Goal: Task Accomplishment & Management: Use online tool/utility

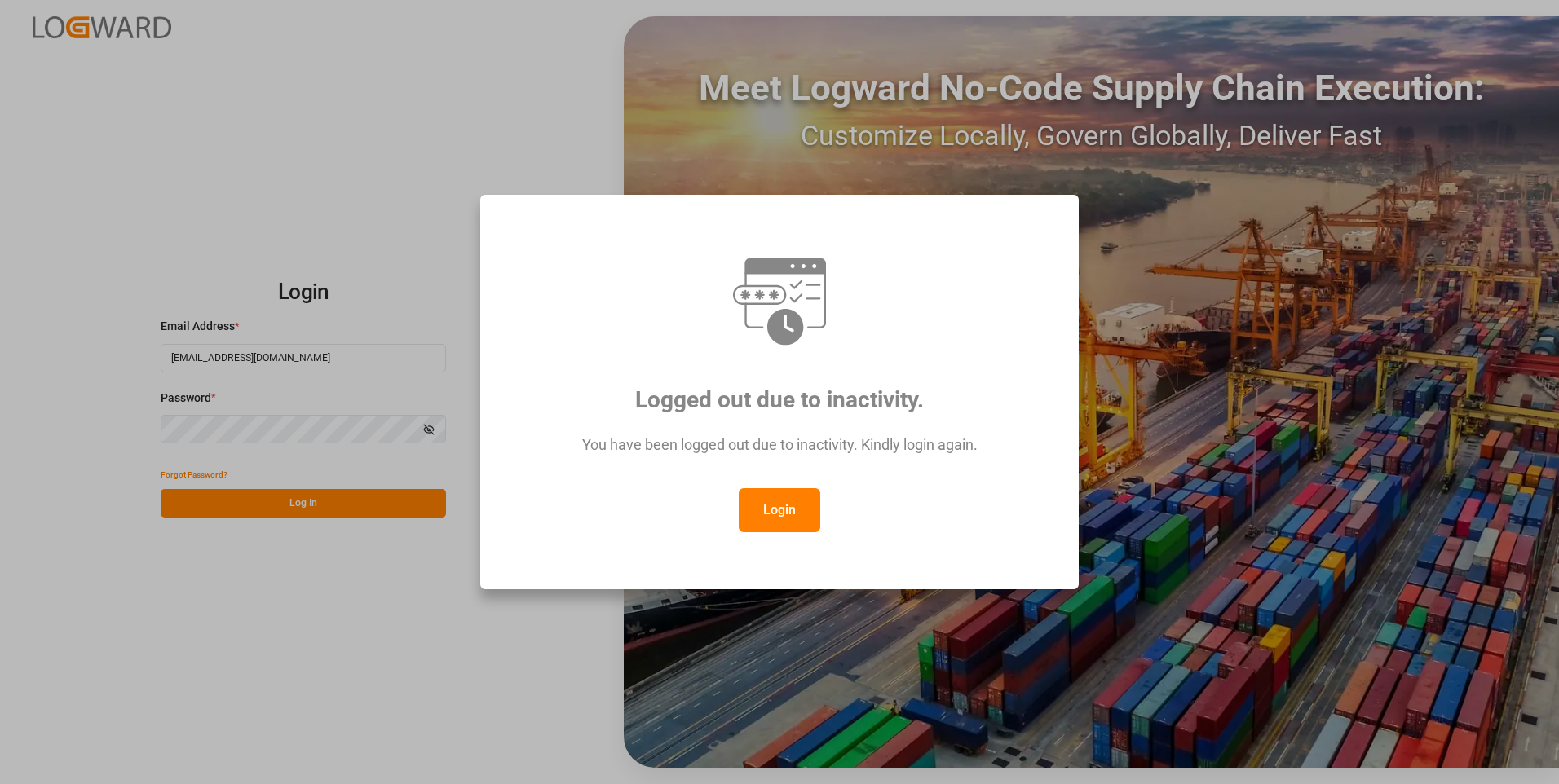
click at [745, 514] on button "Login" at bounding box center [780, 510] width 81 height 44
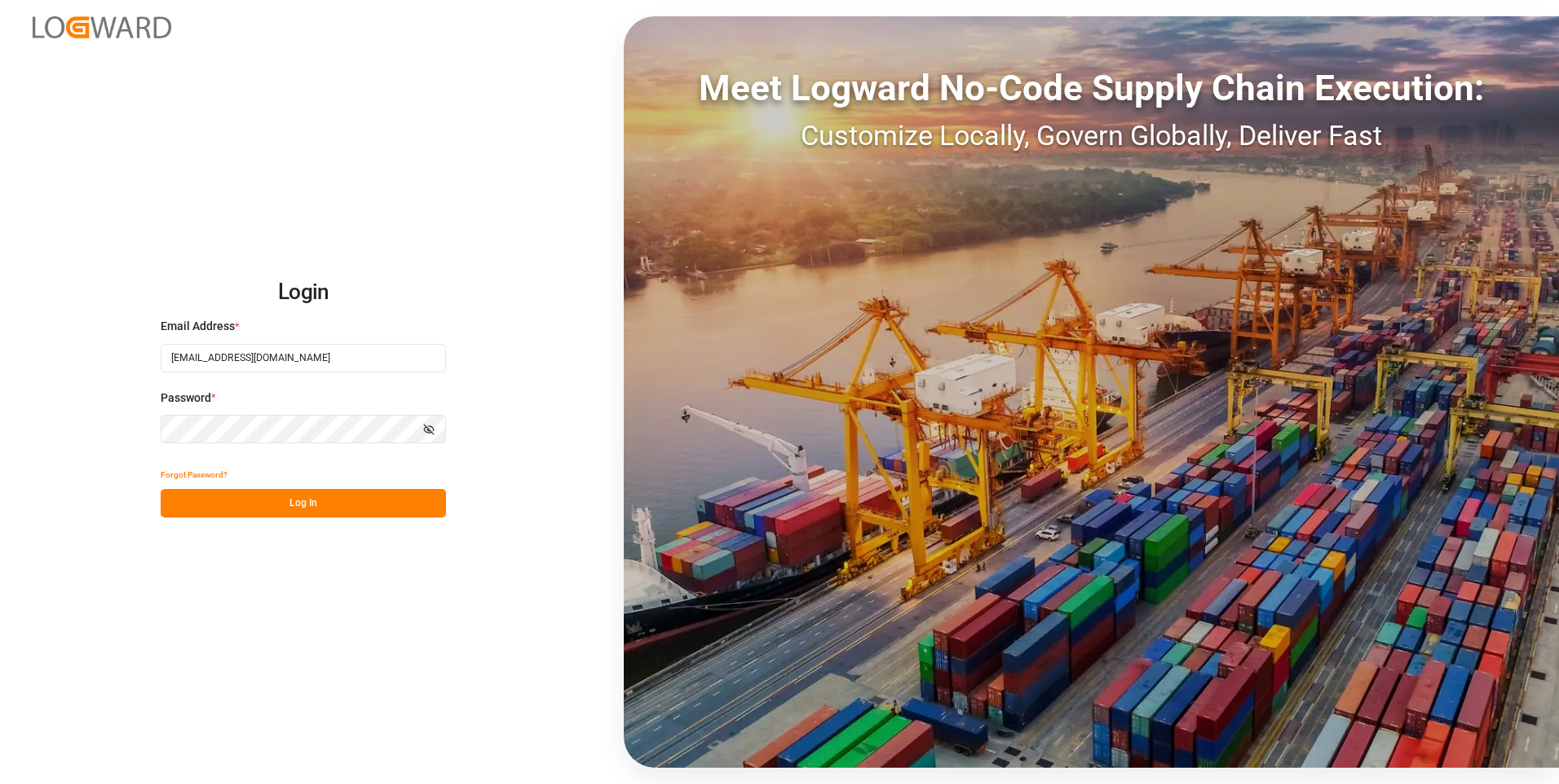
click at [257, 503] on button "Log In" at bounding box center [304, 504] width 285 height 29
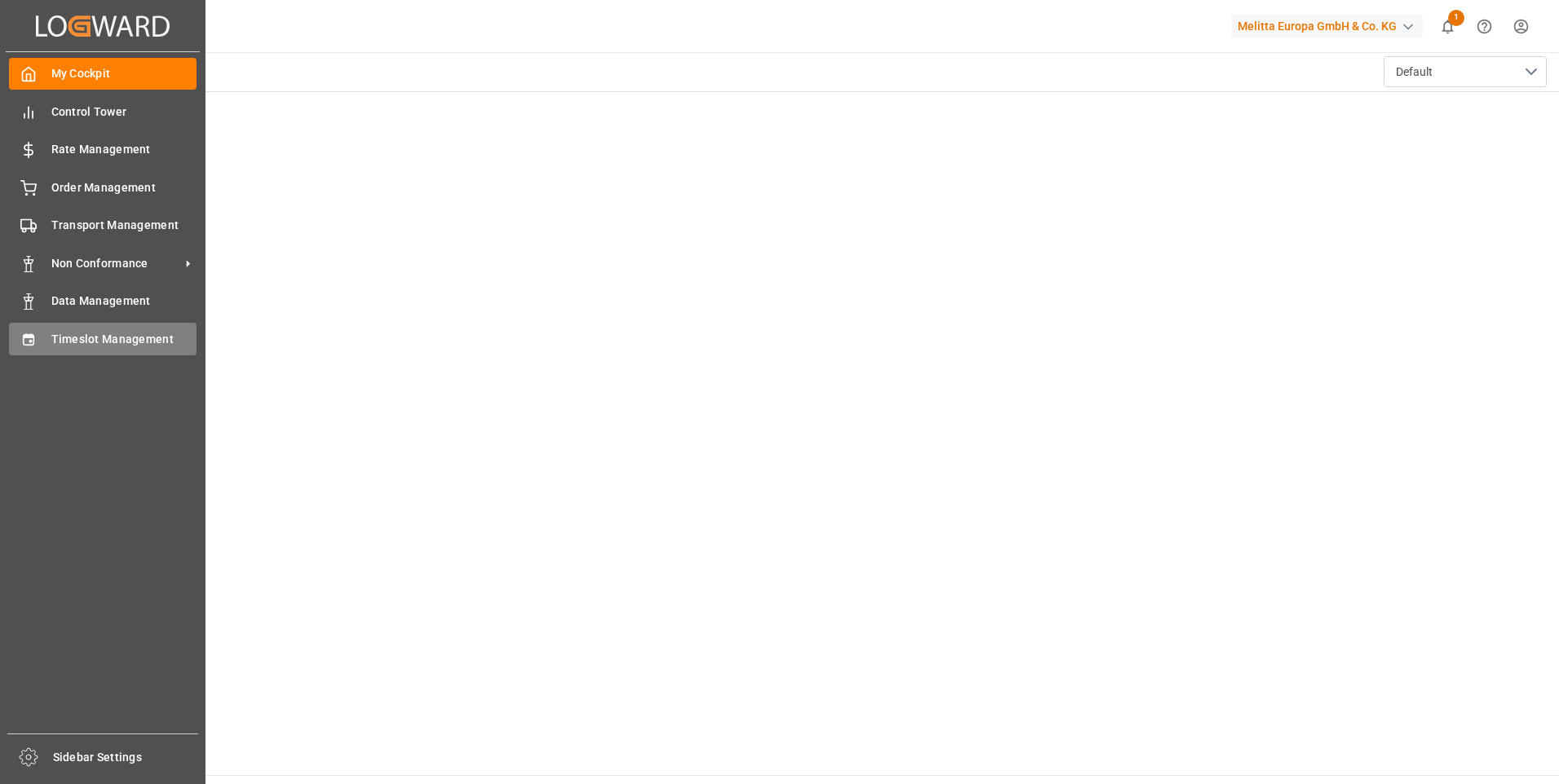
click at [33, 337] on icon at bounding box center [28, 339] width 11 height 11
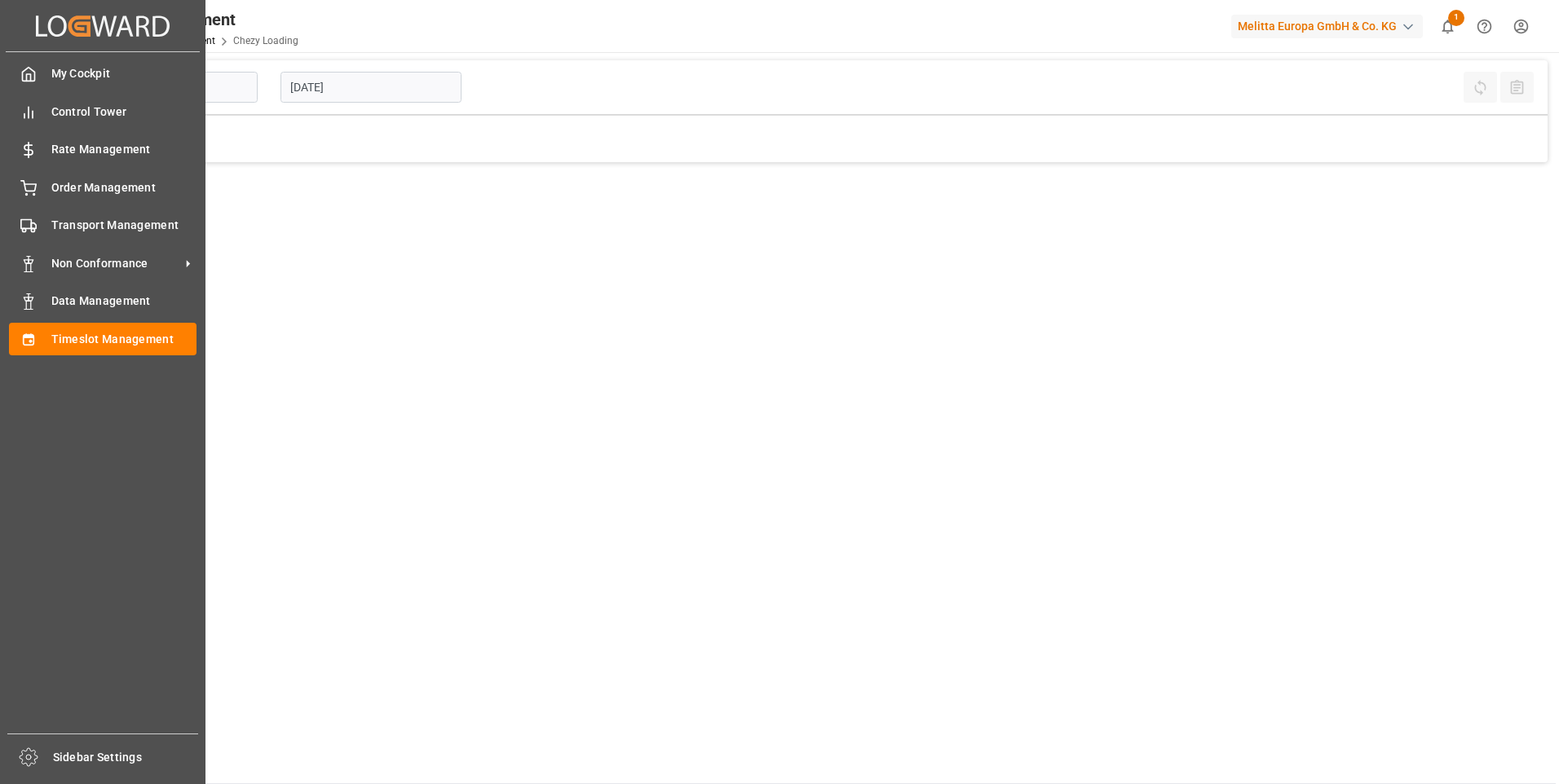
type input "Chezy Loading"
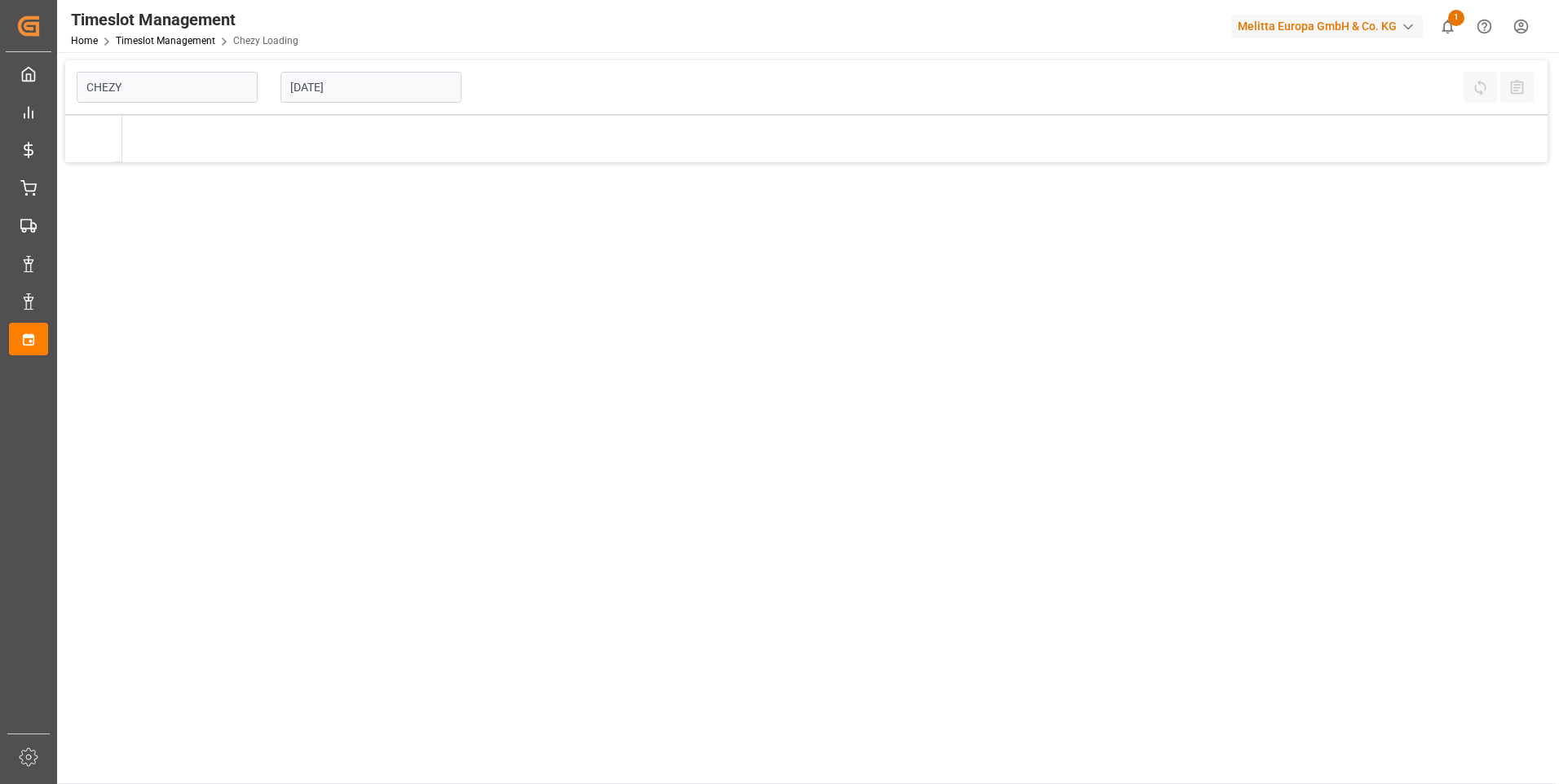
type input "Chezy Loading"
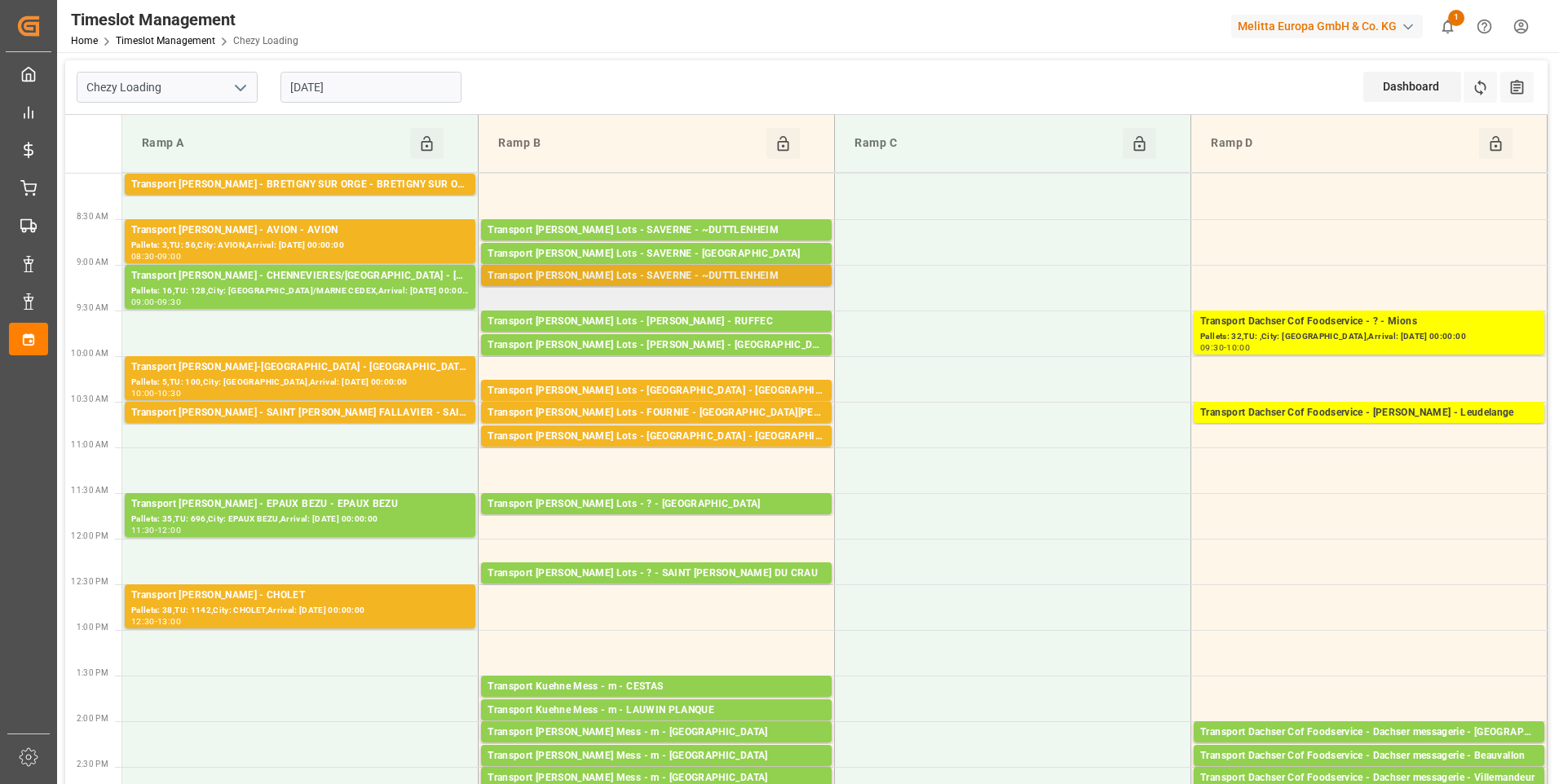
click at [625, 278] on div "Transport Kuehne Lots - SAVERNE - ~DUTTLENHEIM" at bounding box center [656, 276] width 338 height 16
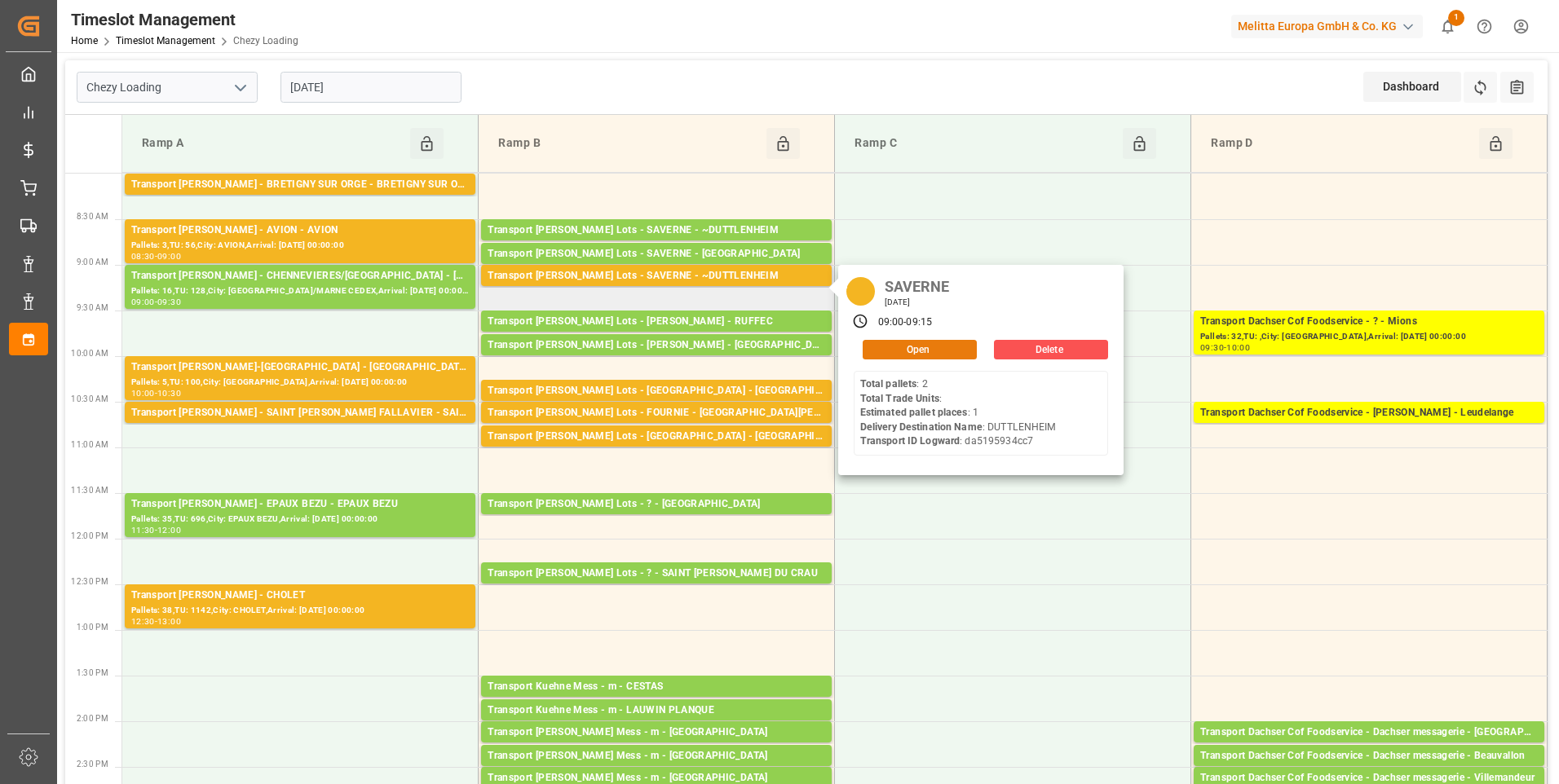
click at [882, 345] on button "Open" at bounding box center [919, 349] width 114 height 19
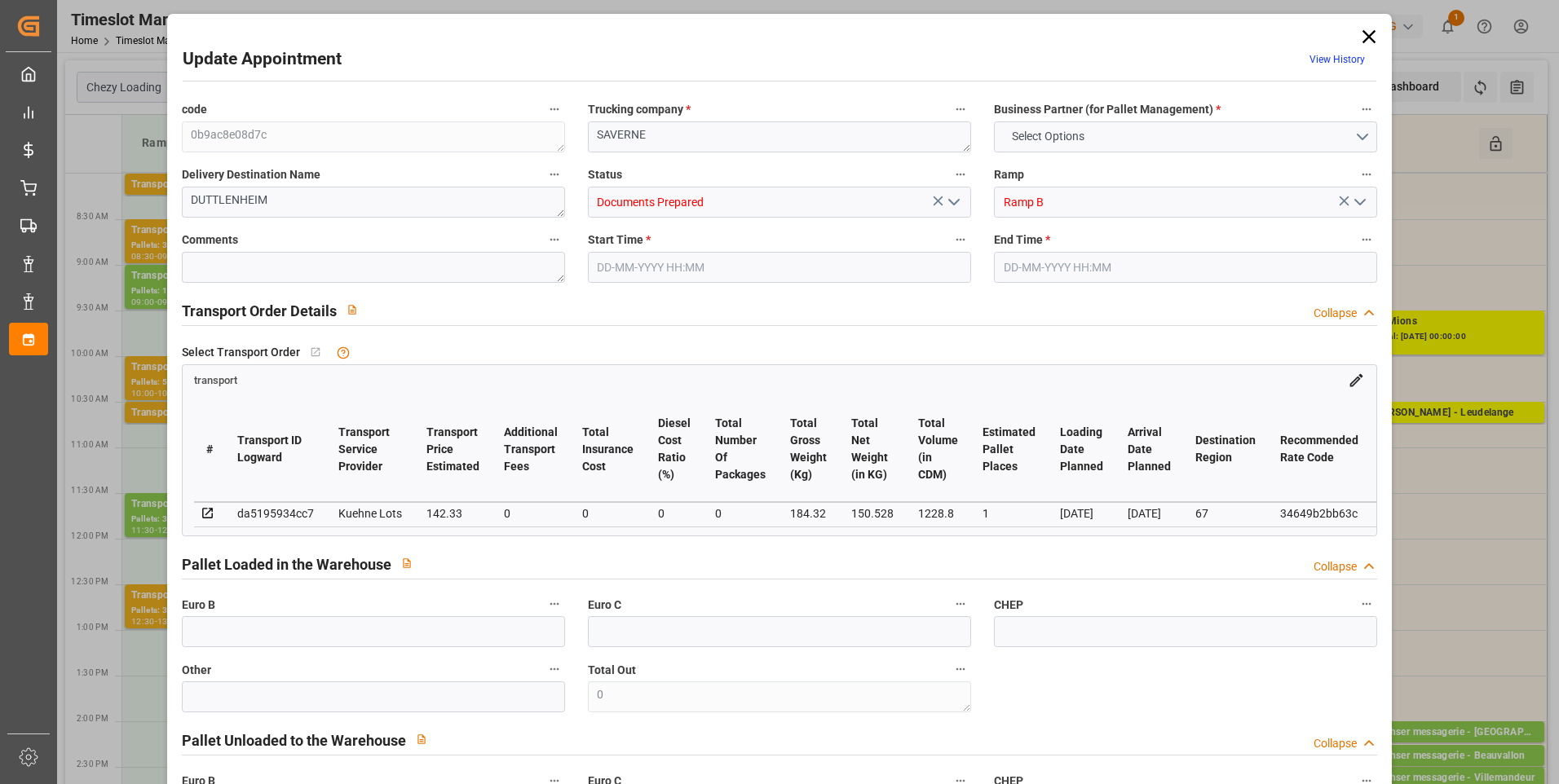
type input "1"
type input "142.33"
type input "0"
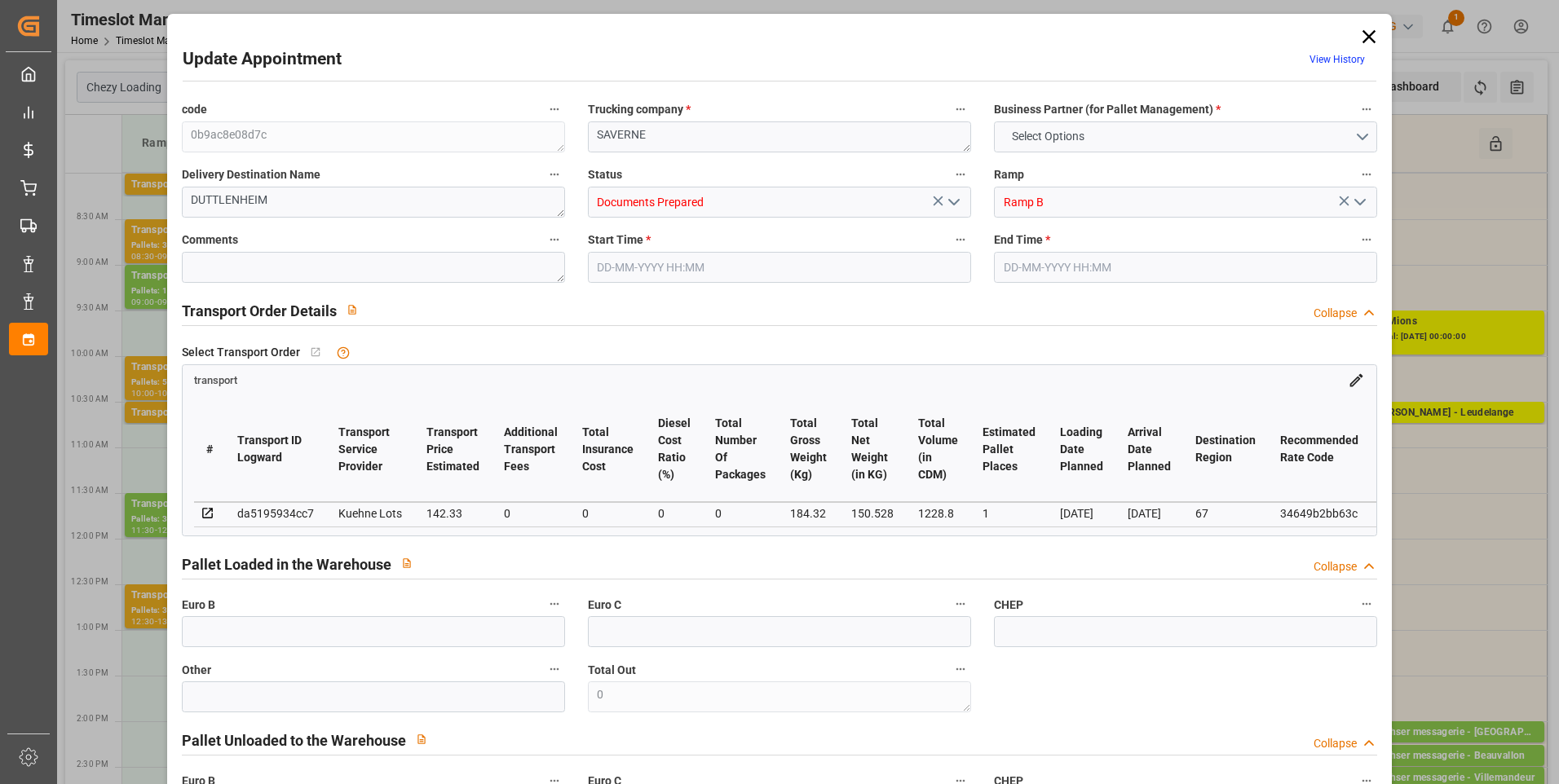
type input "142.33"
type input "0"
type input "150.528"
type input "238"
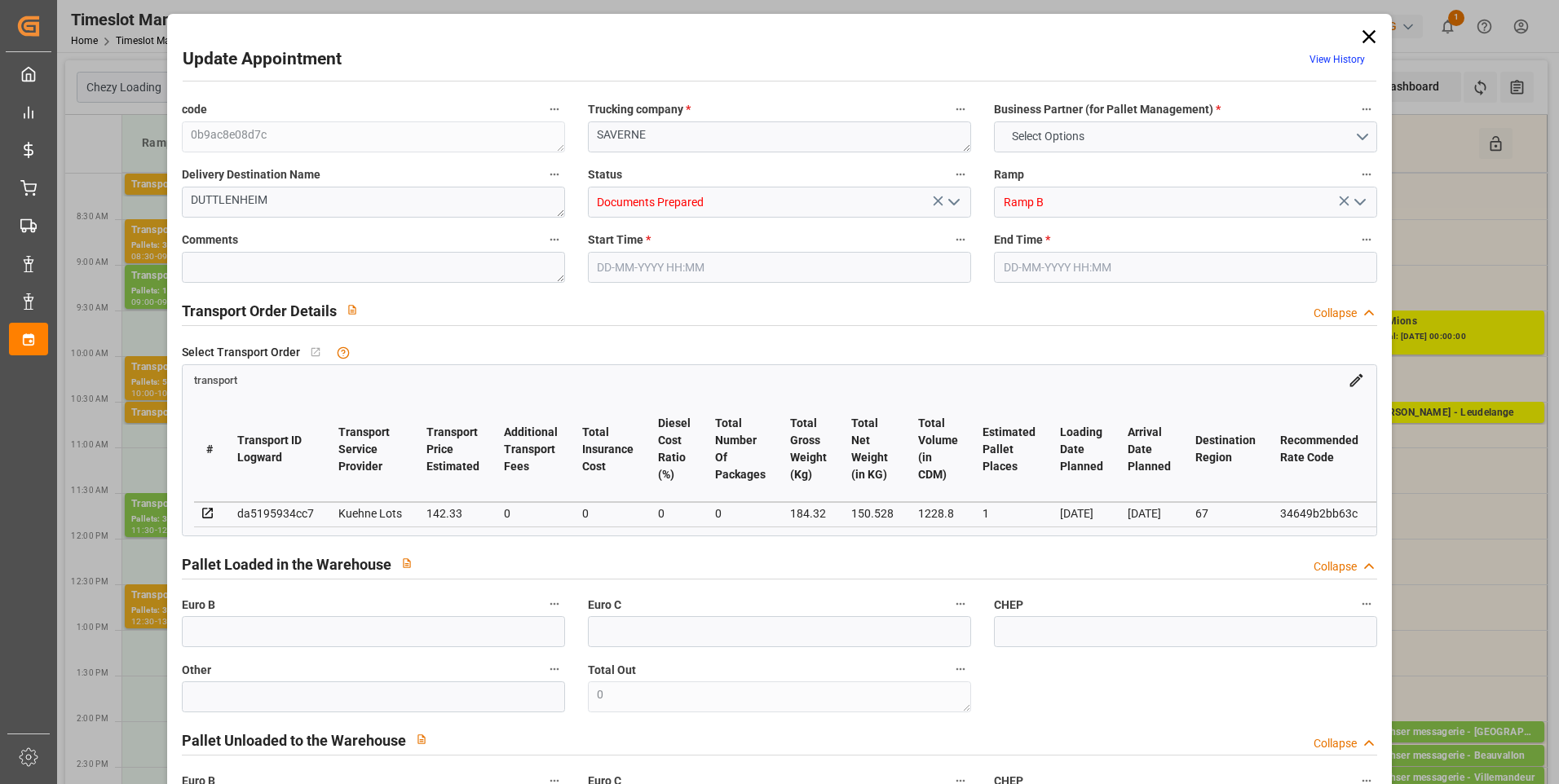
type input "1228.8"
type input "67"
type input "2"
type input "0"
type input "2"
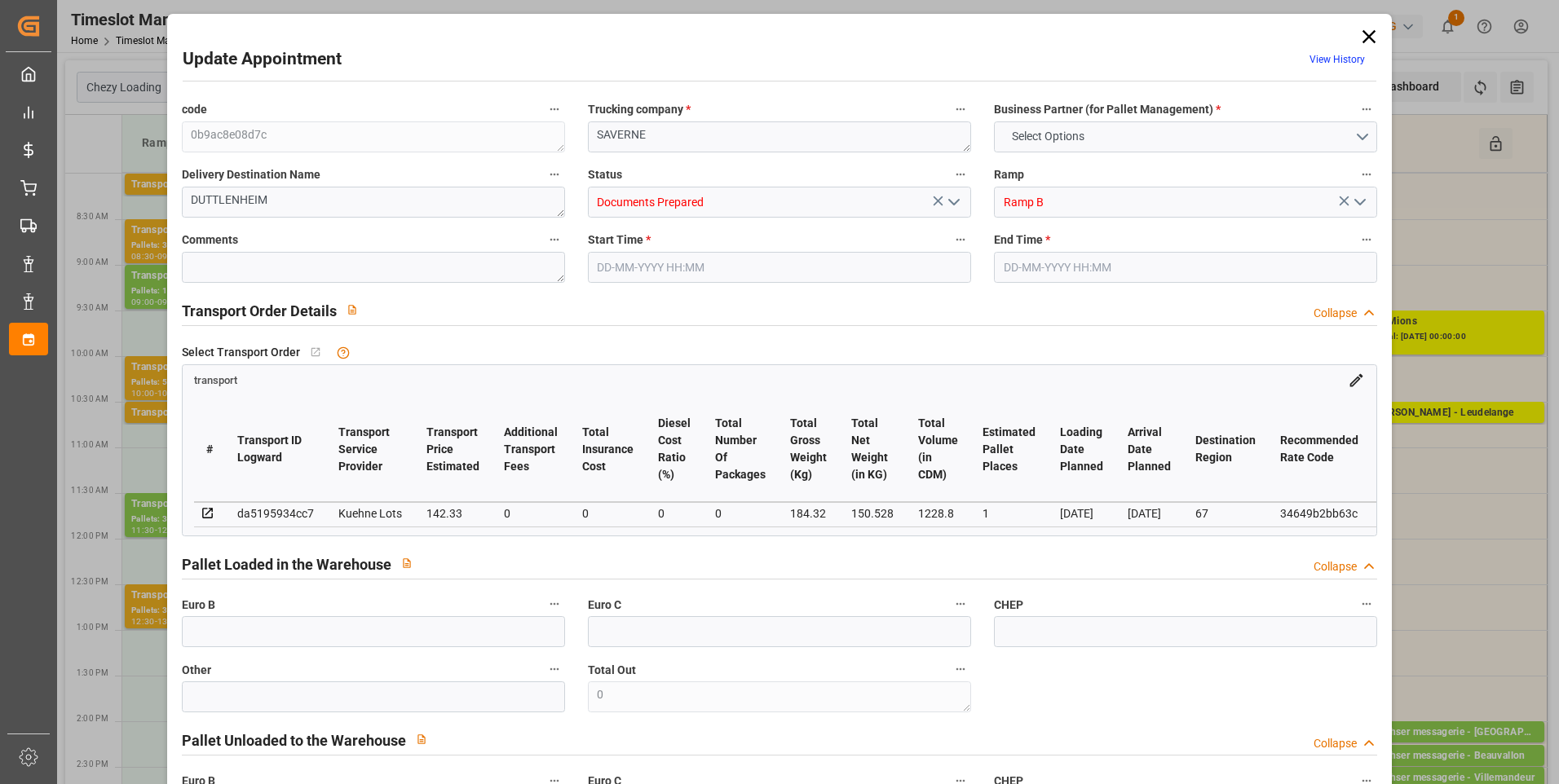
type input "101"
type input "184.32"
type input "0"
type input "4710.8598"
type input "0"
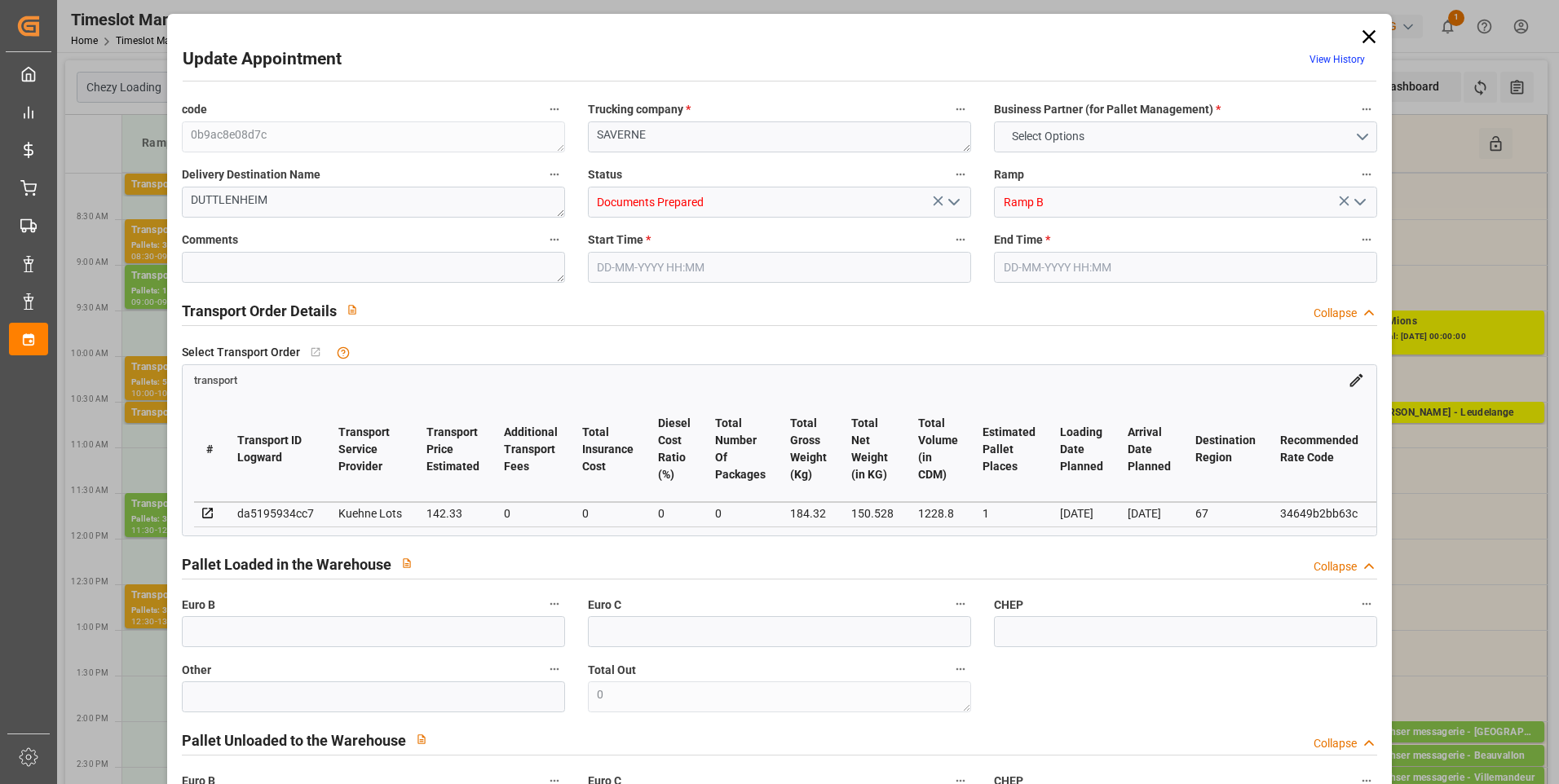
type input "0"
type input "21"
type input "35"
type input "04-09-2025 09:00"
type input "04-09-2025 09:15"
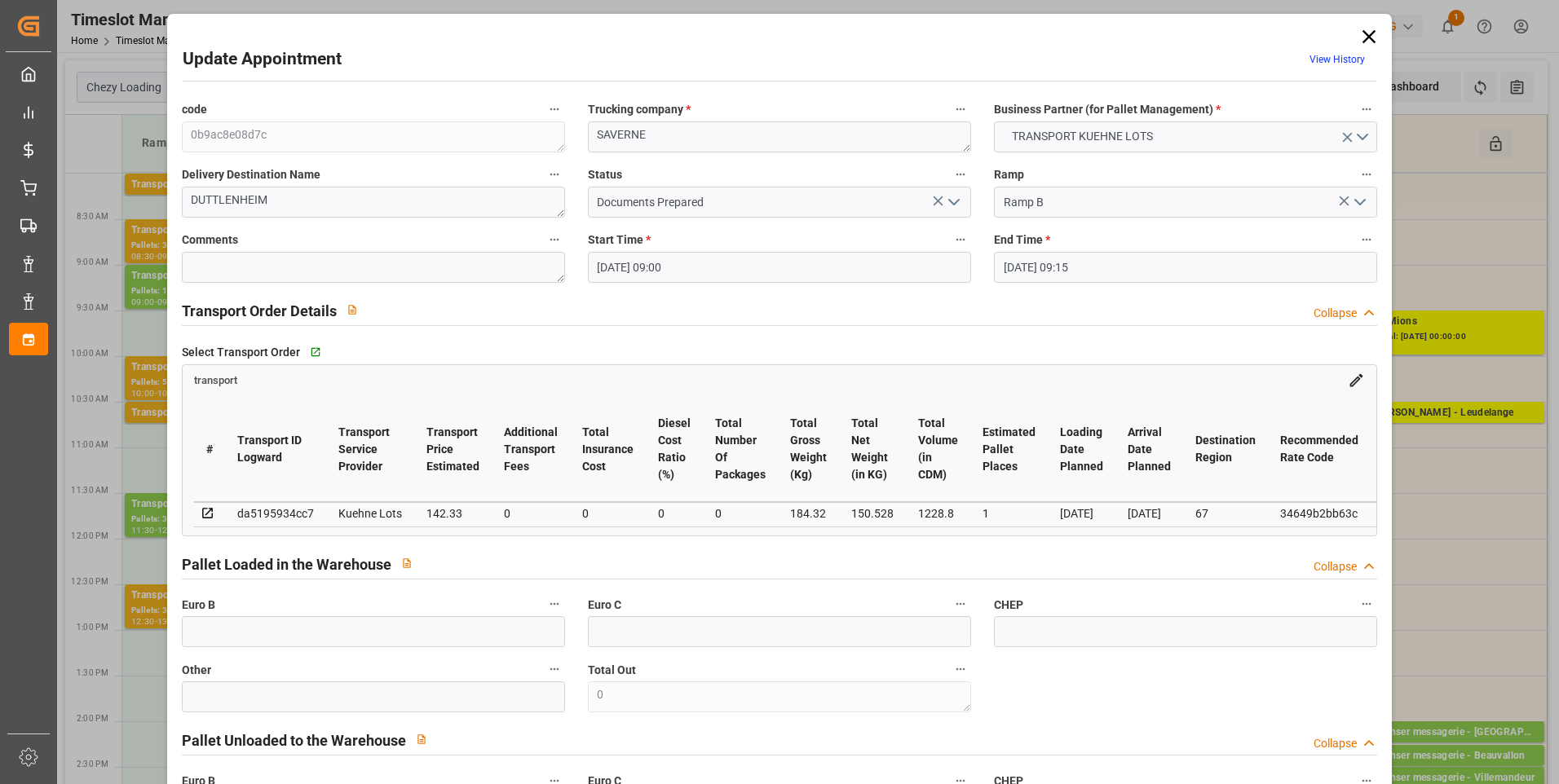
type input "03-09-2025 12:09"
type input "03-09-2025 11:24"
type input "08-09-2025"
type input "05-09-2025"
click at [955, 198] on icon "open menu" at bounding box center [954, 202] width 19 height 19
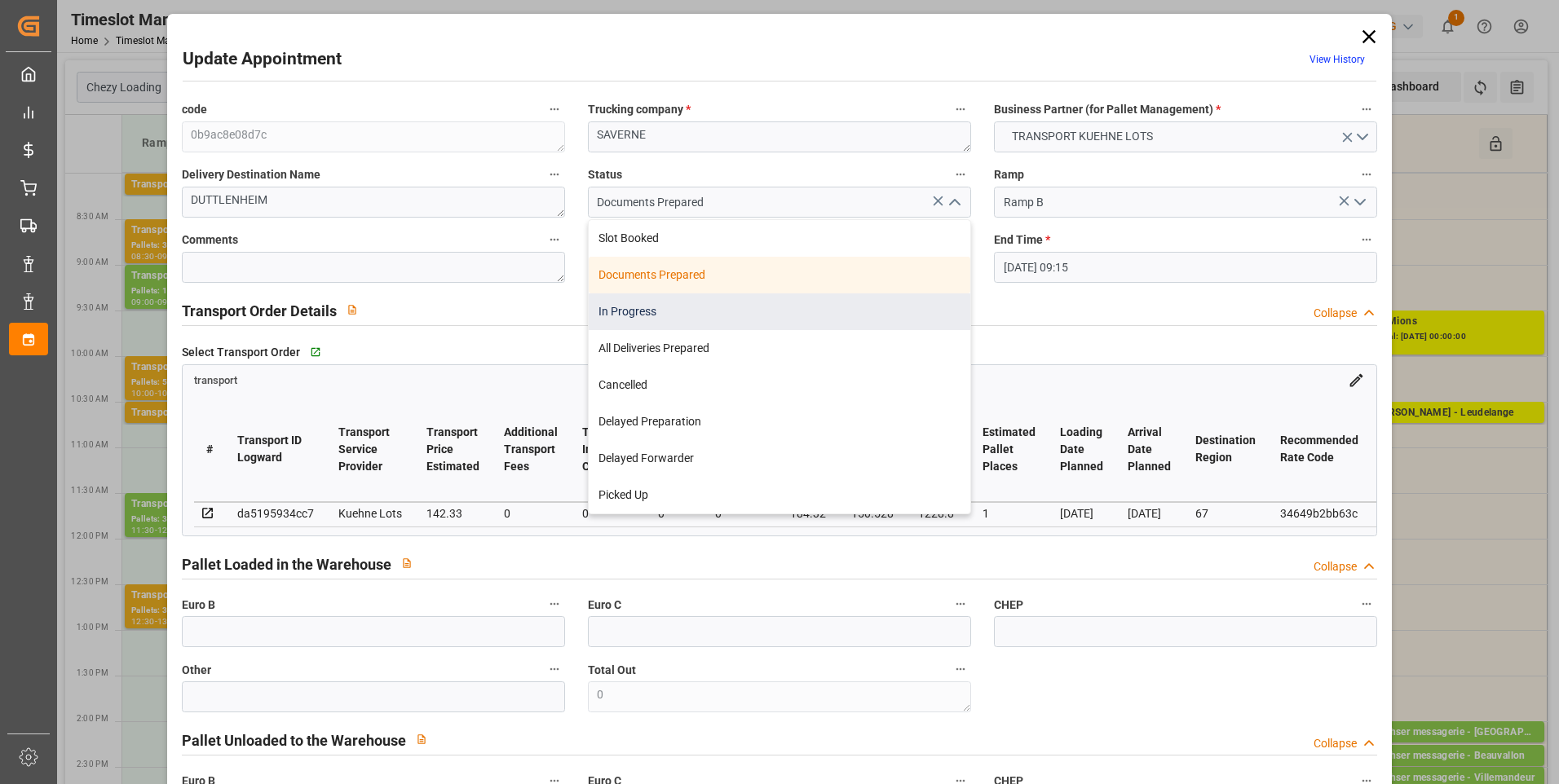
click at [623, 316] on div "In Progress" at bounding box center [780, 312] width 382 height 36
type input "In Progress"
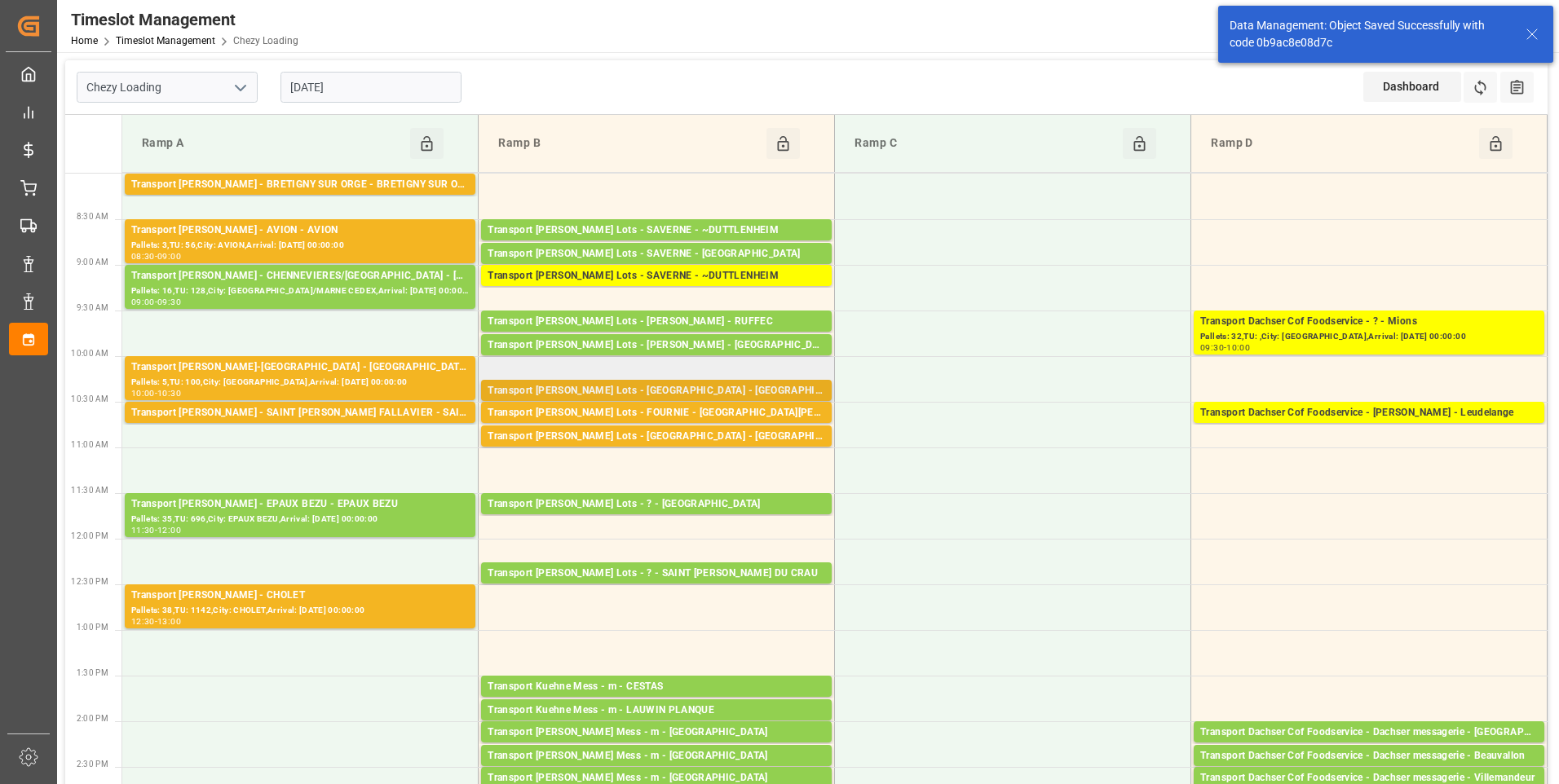
click at [639, 387] on div "Transport Kuehne Lots - [GEOGRAPHIC_DATA] - [GEOGRAPHIC_DATA]" at bounding box center [656, 391] width 338 height 16
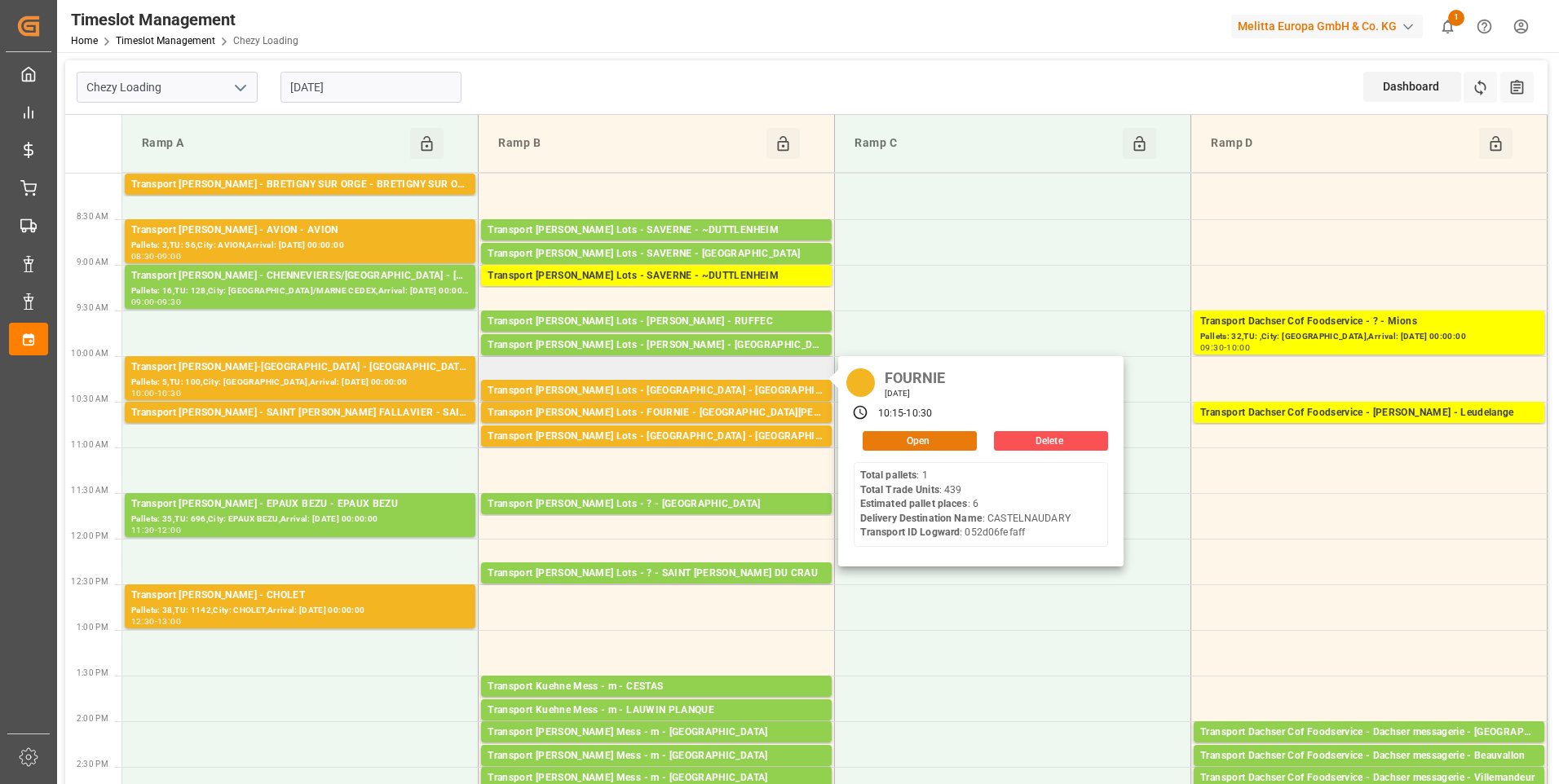
click at [889, 437] on button "Open" at bounding box center [919, 441] width 114 height 19
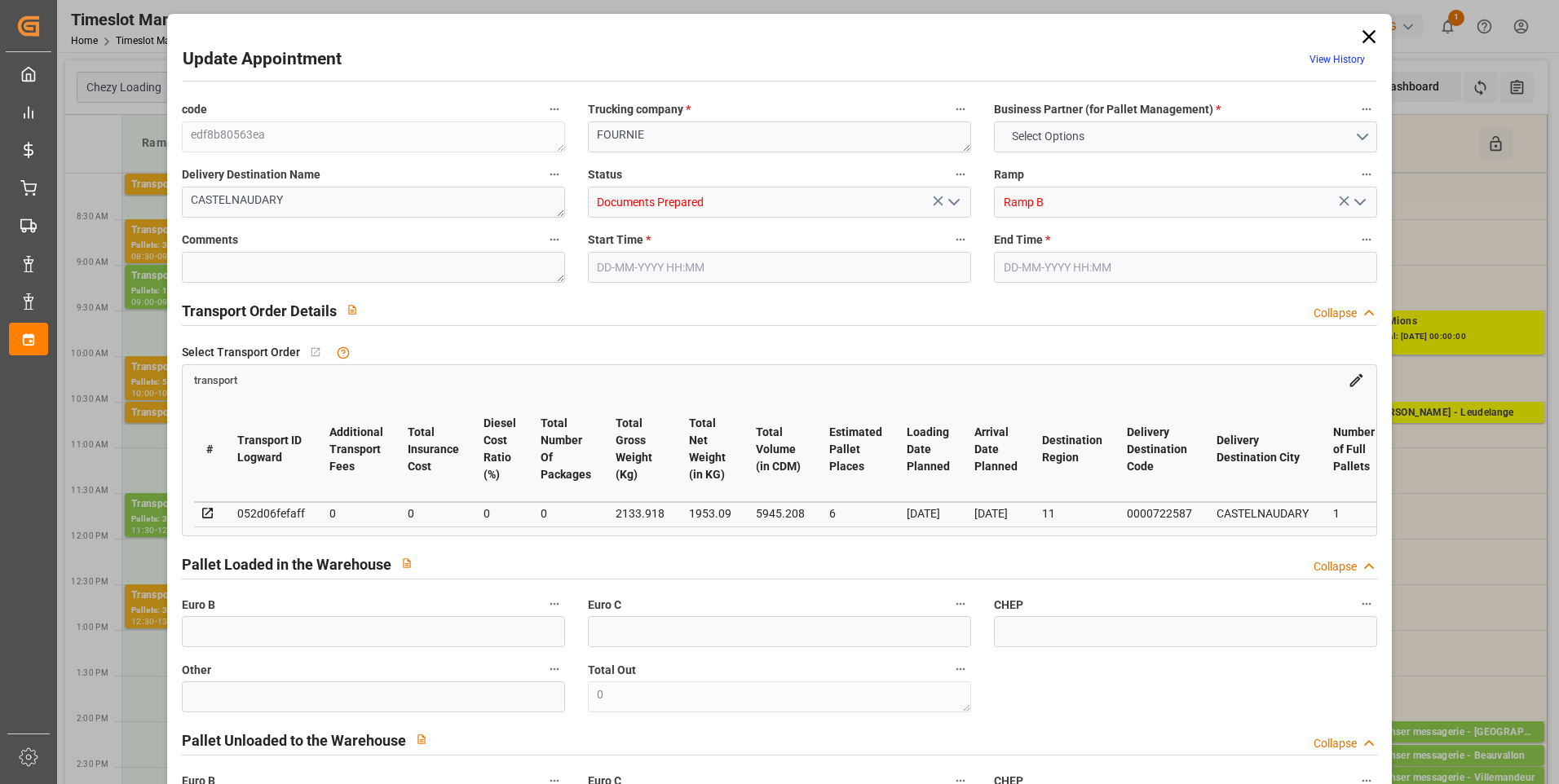
type input "6"
type input "0"
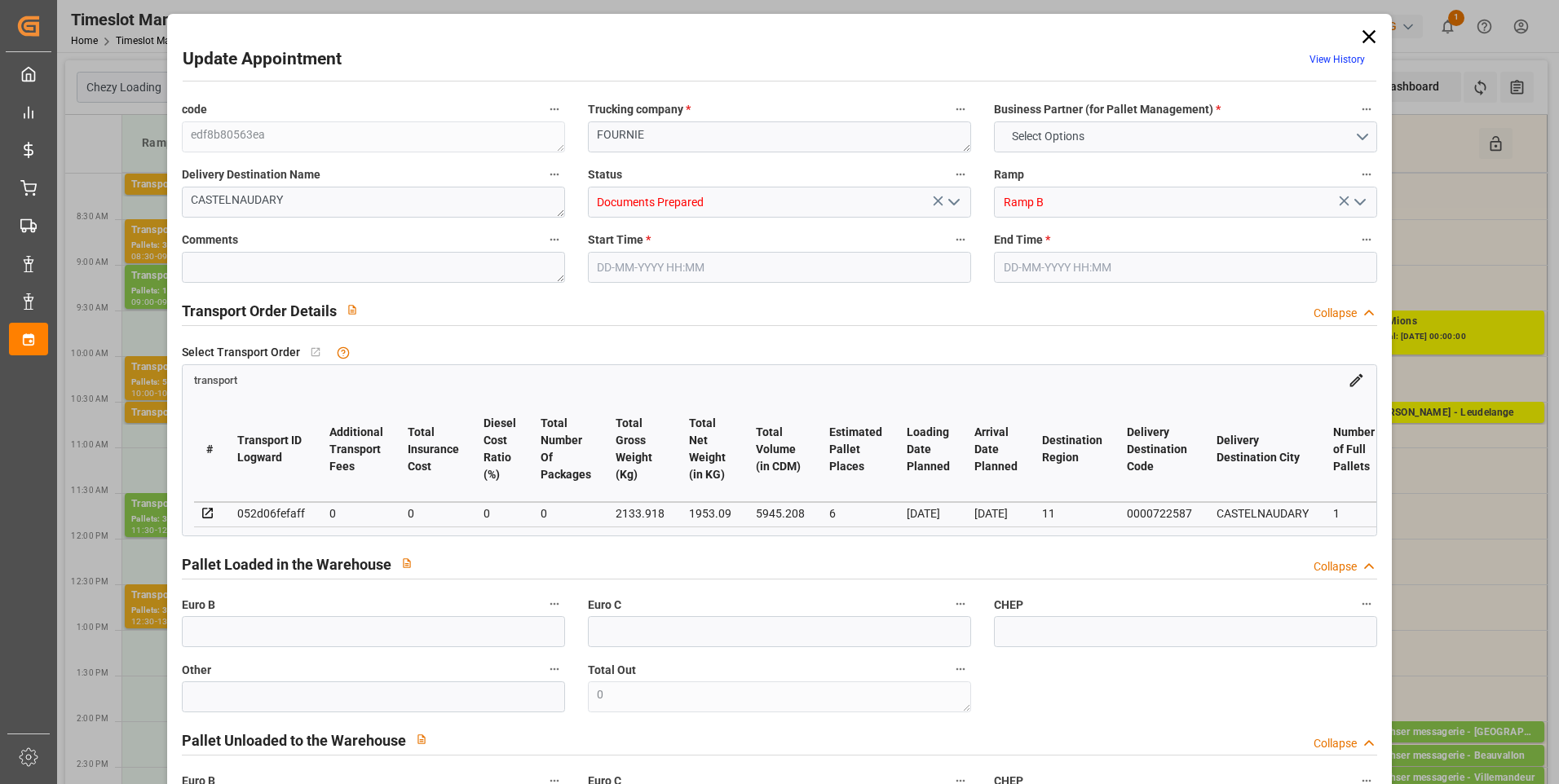
type input "0"
type input "1953.09"
type input "2545.302"
type input "5945.208"
type input "11"
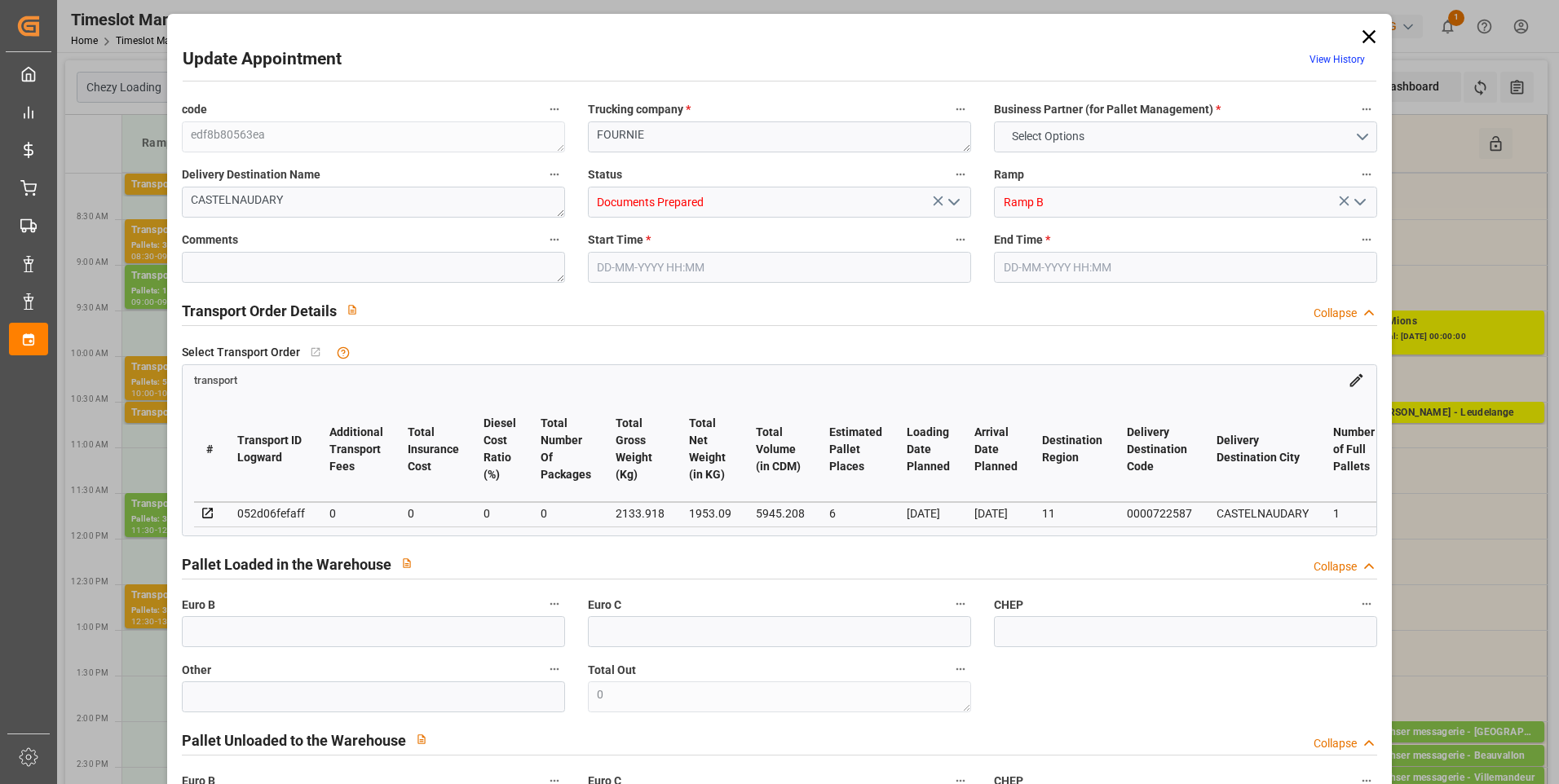
type input "1"
type input "439"
type input "16"
type input "101"
type input "2133.918"
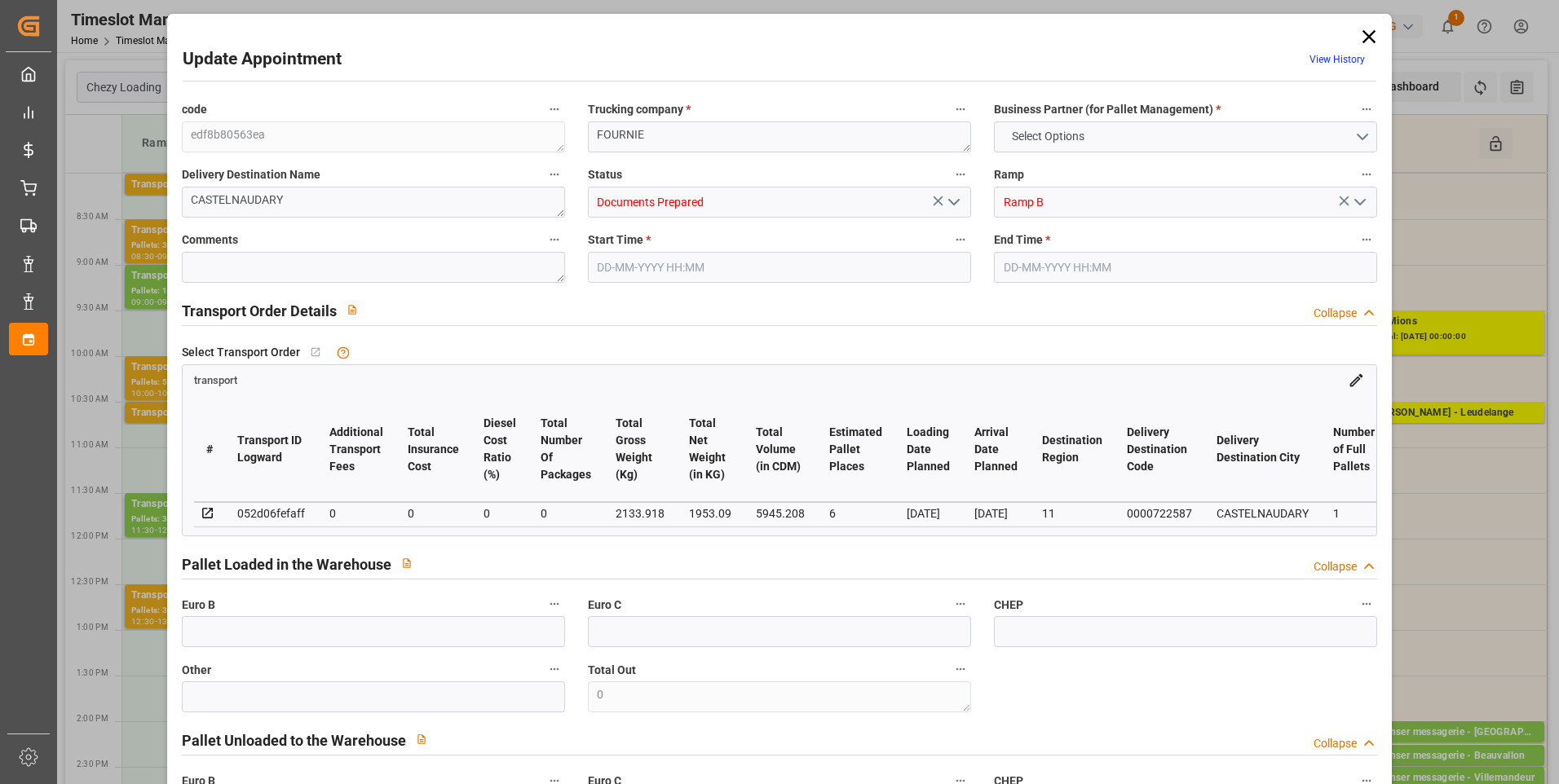
type input "0"
type input "4710.8598"
type input "0"
type input "21"
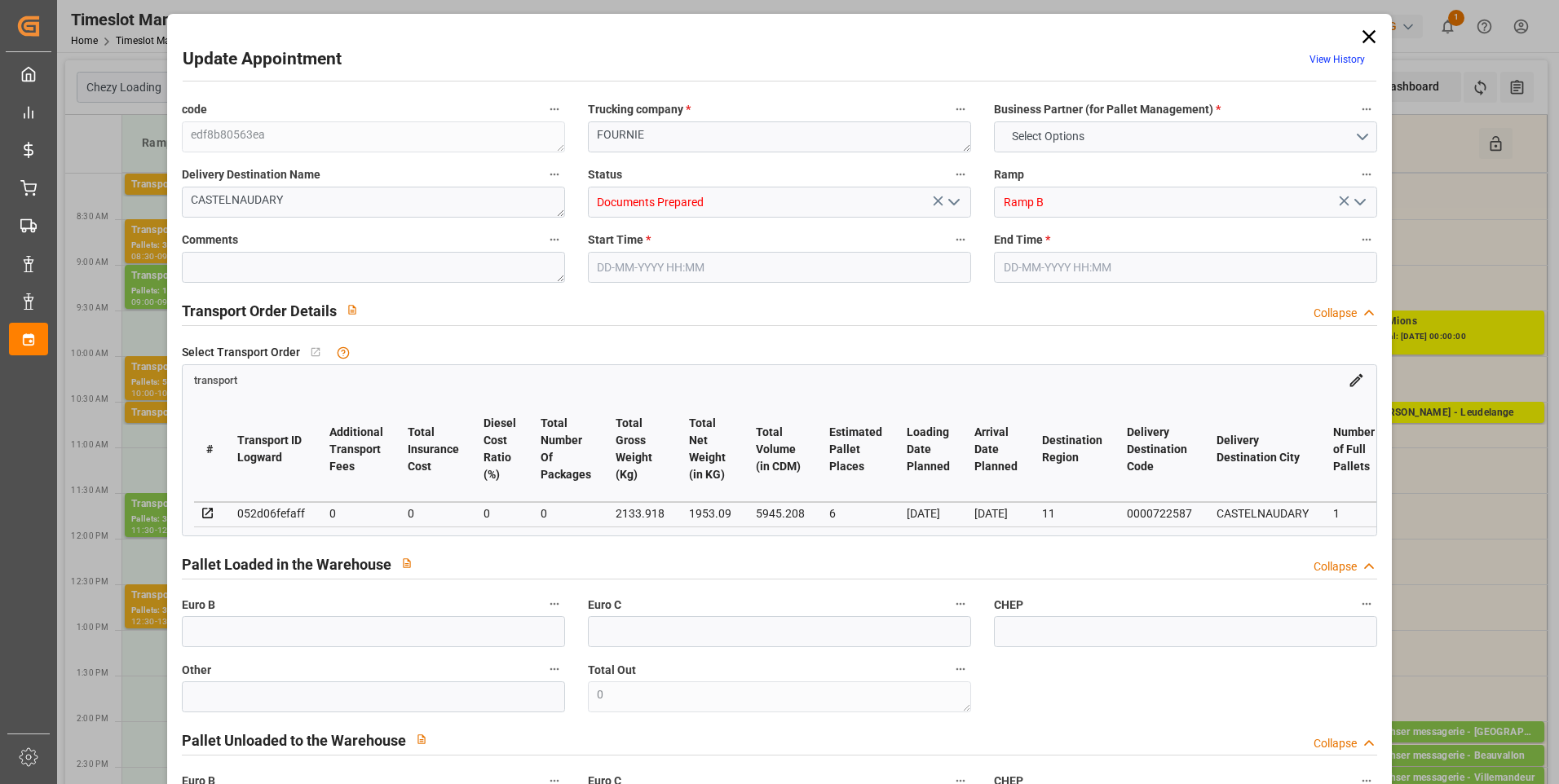
type input "35"
type input "04-09-2025 10:15"
type input "04-09-2025 10:30"
type input "03-09-2025 13:19"
type input "03-09-2025 11:25"
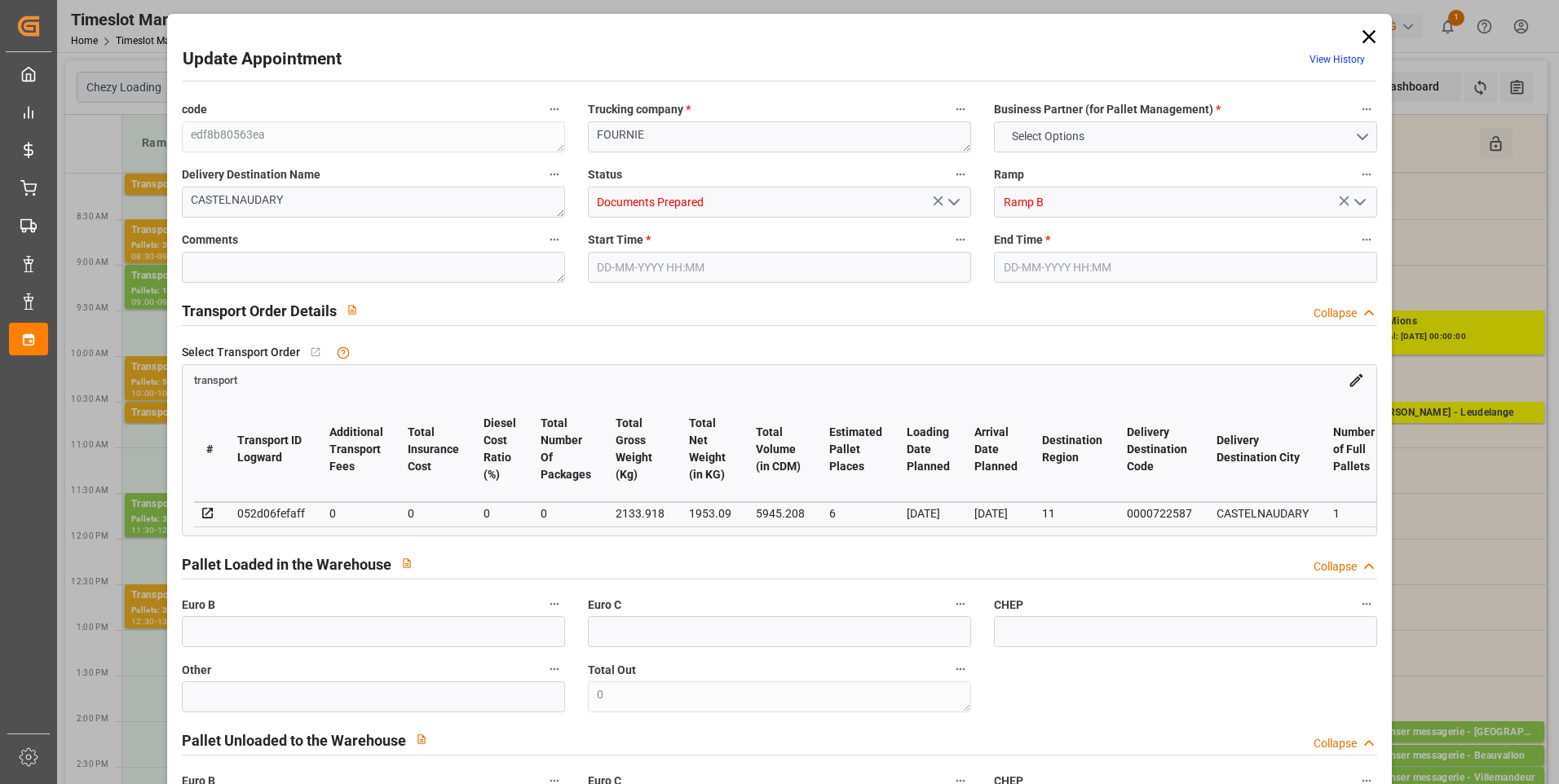
type input "10-09-2025"
type input "08-09-2025"
click at [949, 206] on icon "open menu" at bounding box center [954, 202] width 19 height 19
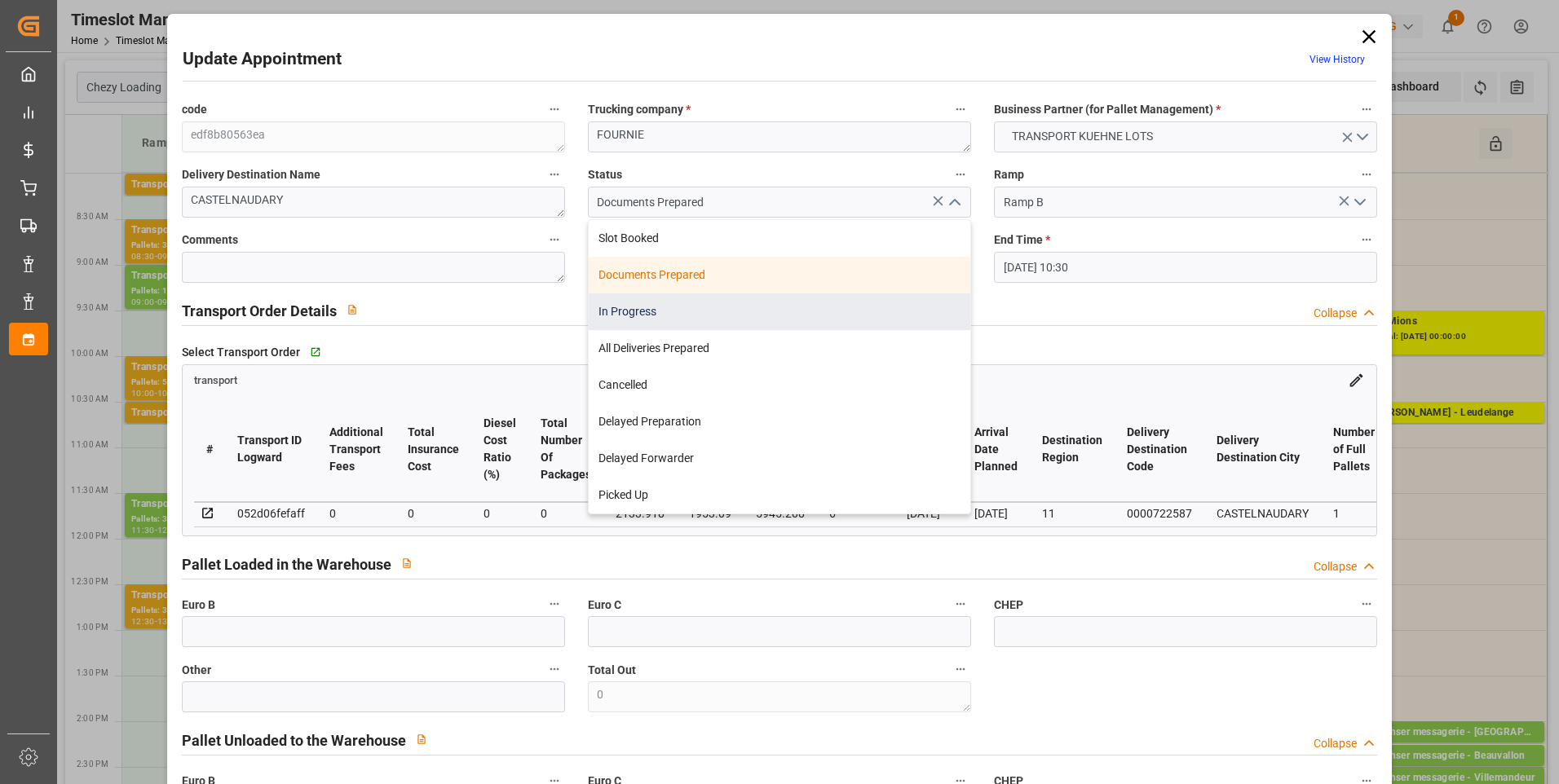
click at [669, 302] on div "In Progress" at bounding box center [780, 312] width 382 height 36
type input "In Progress"
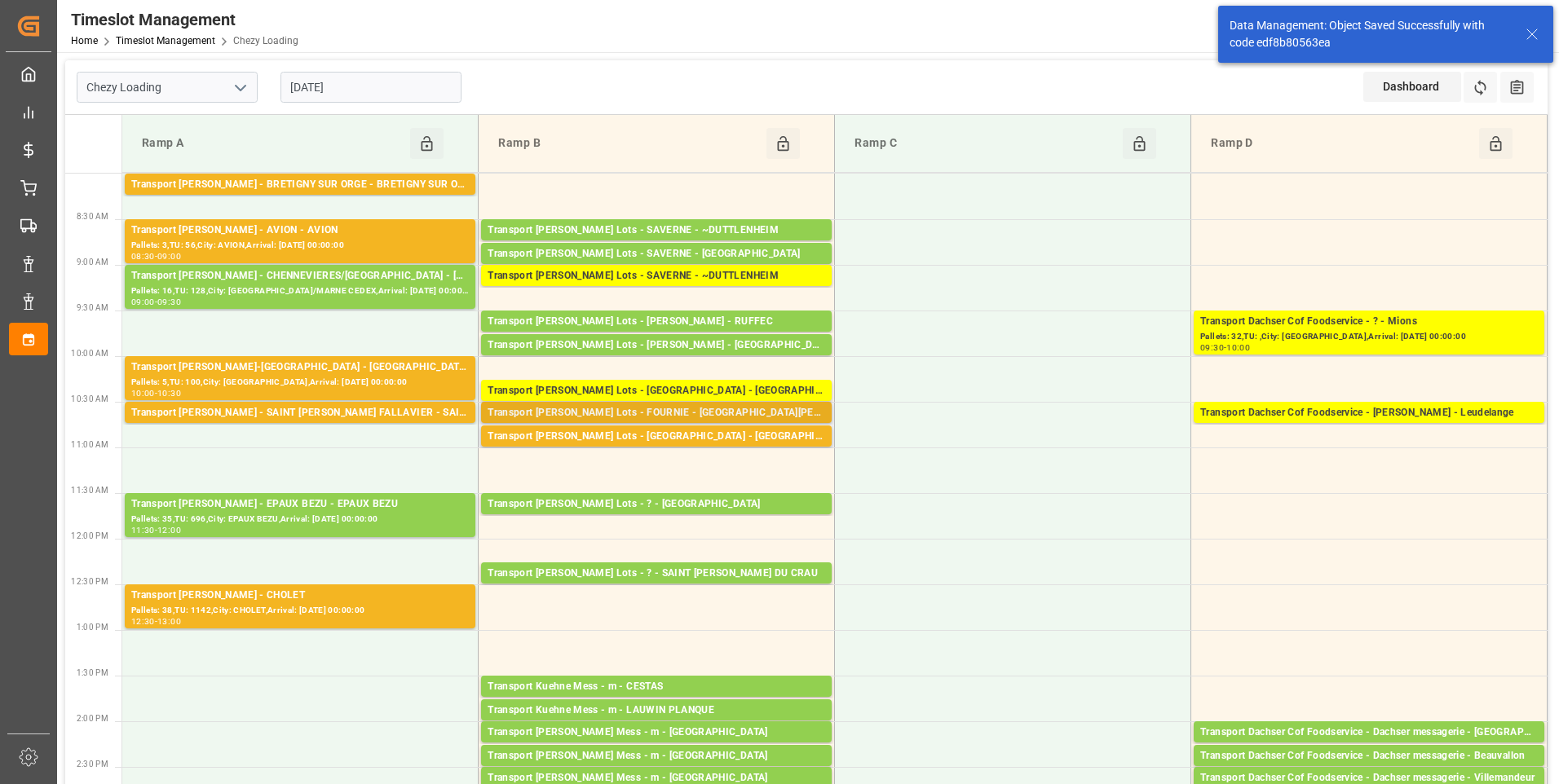
click at [689, 407] on div "Transport Kuehne Lots - FOURNIE - SAINT MARTIN DU CRAU" at bounding box center [656, 413] width 338 height 16
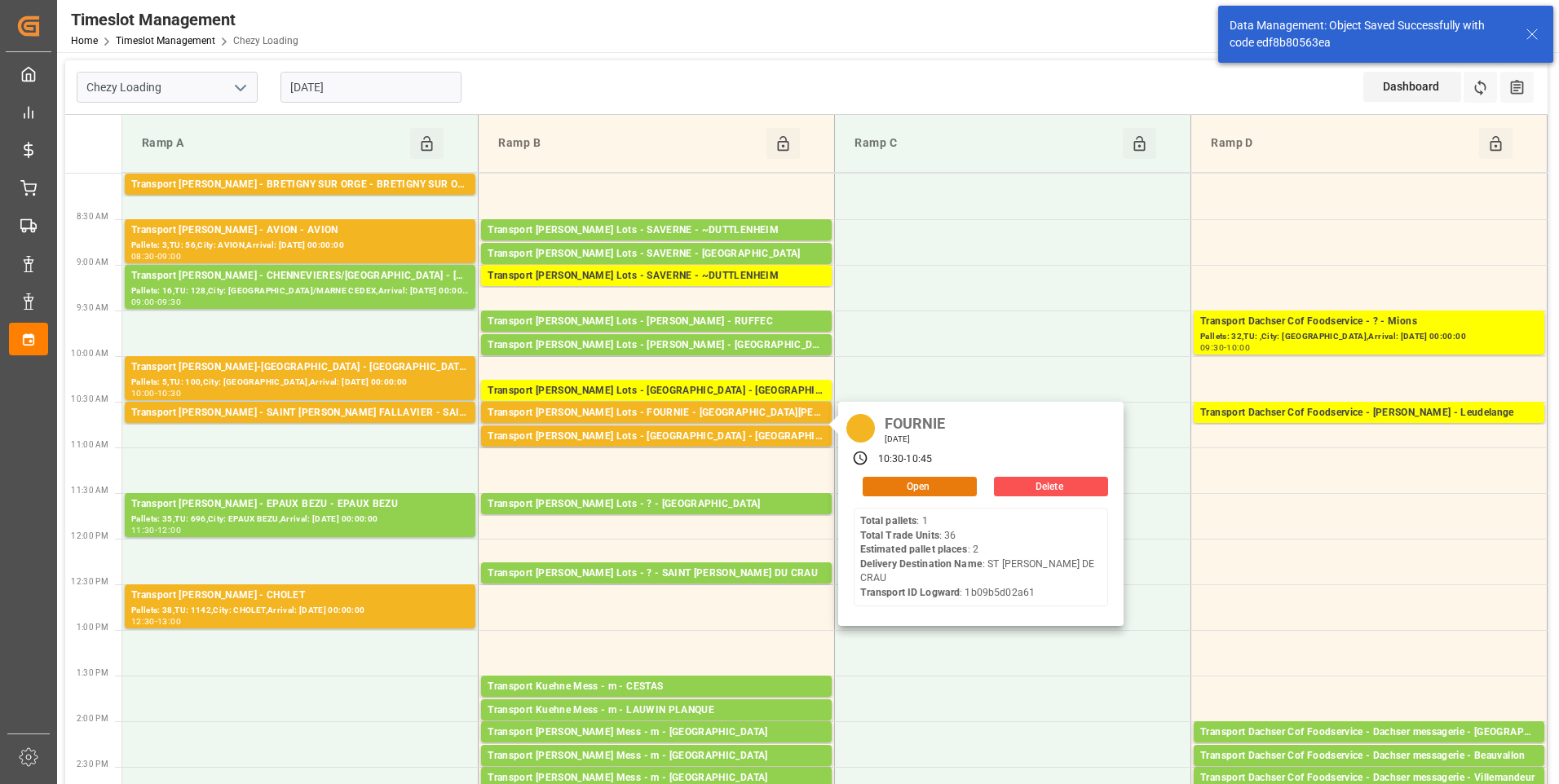
click at [915, 478] on button "Open" at bounding box center [919, 486] width 114 height 19
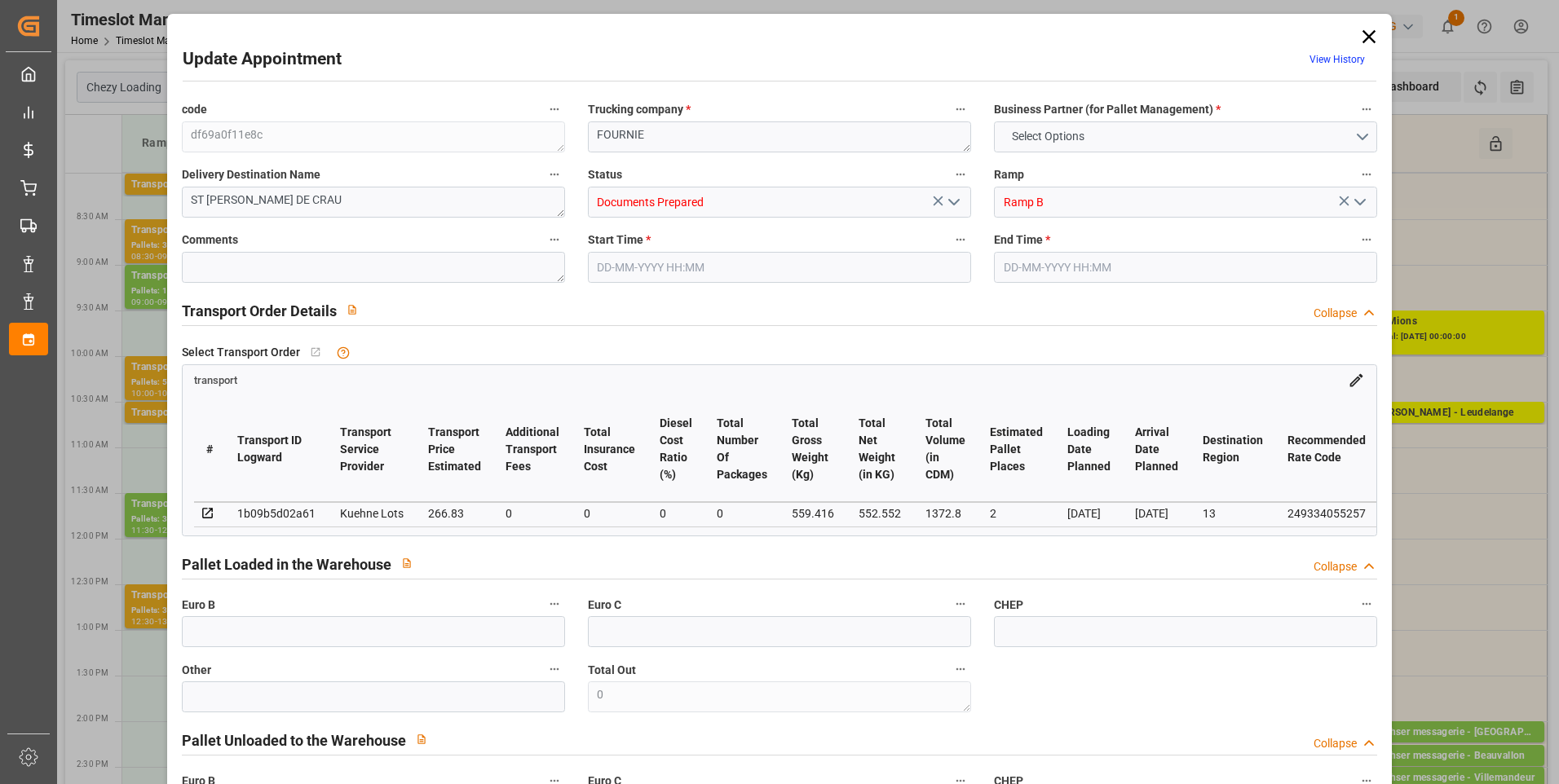
type input "2"
type input "266.83"
type input "0"
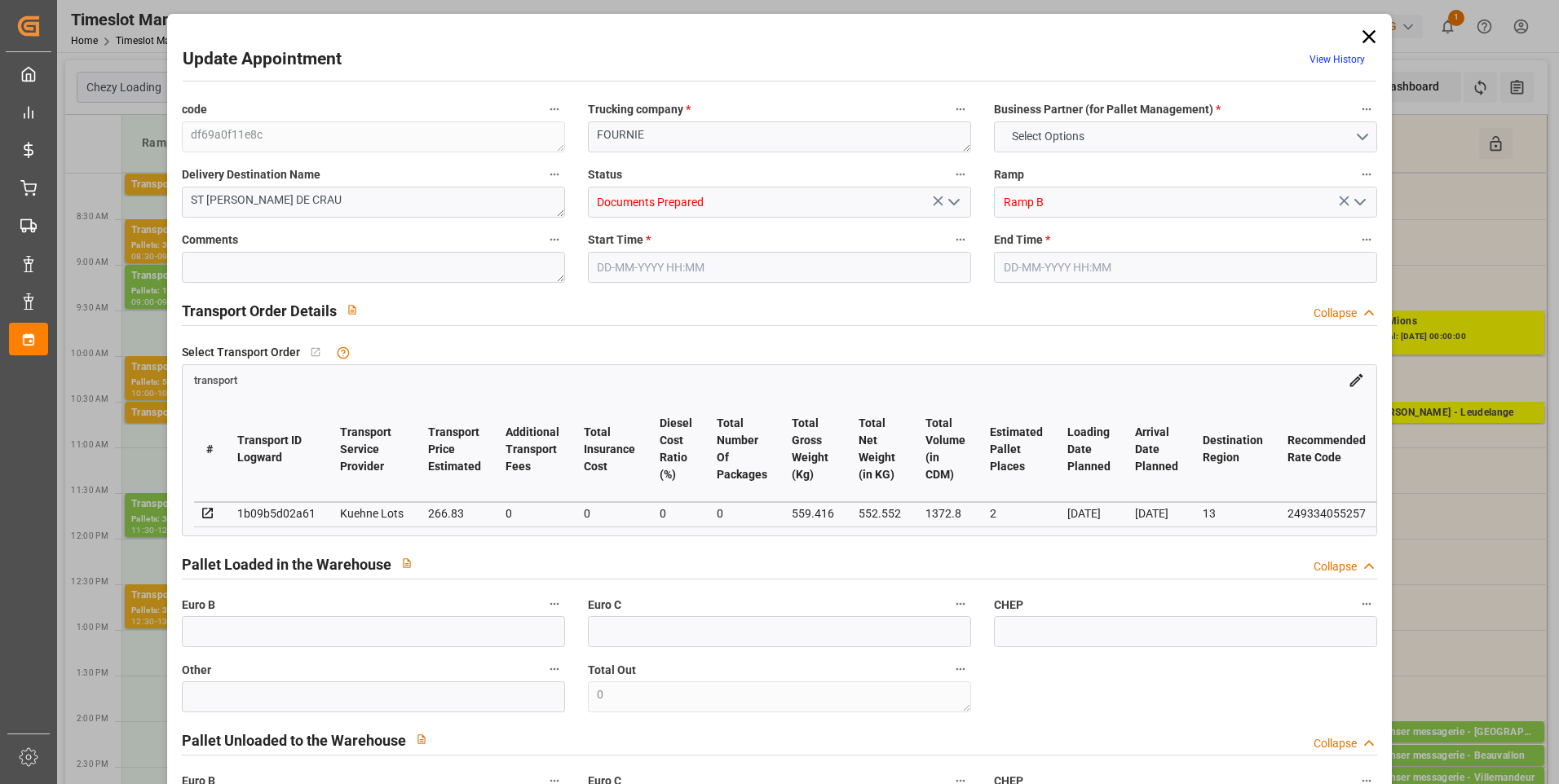
type input "266.83"
type input "0"
type input "552.552"
type input "633.096"
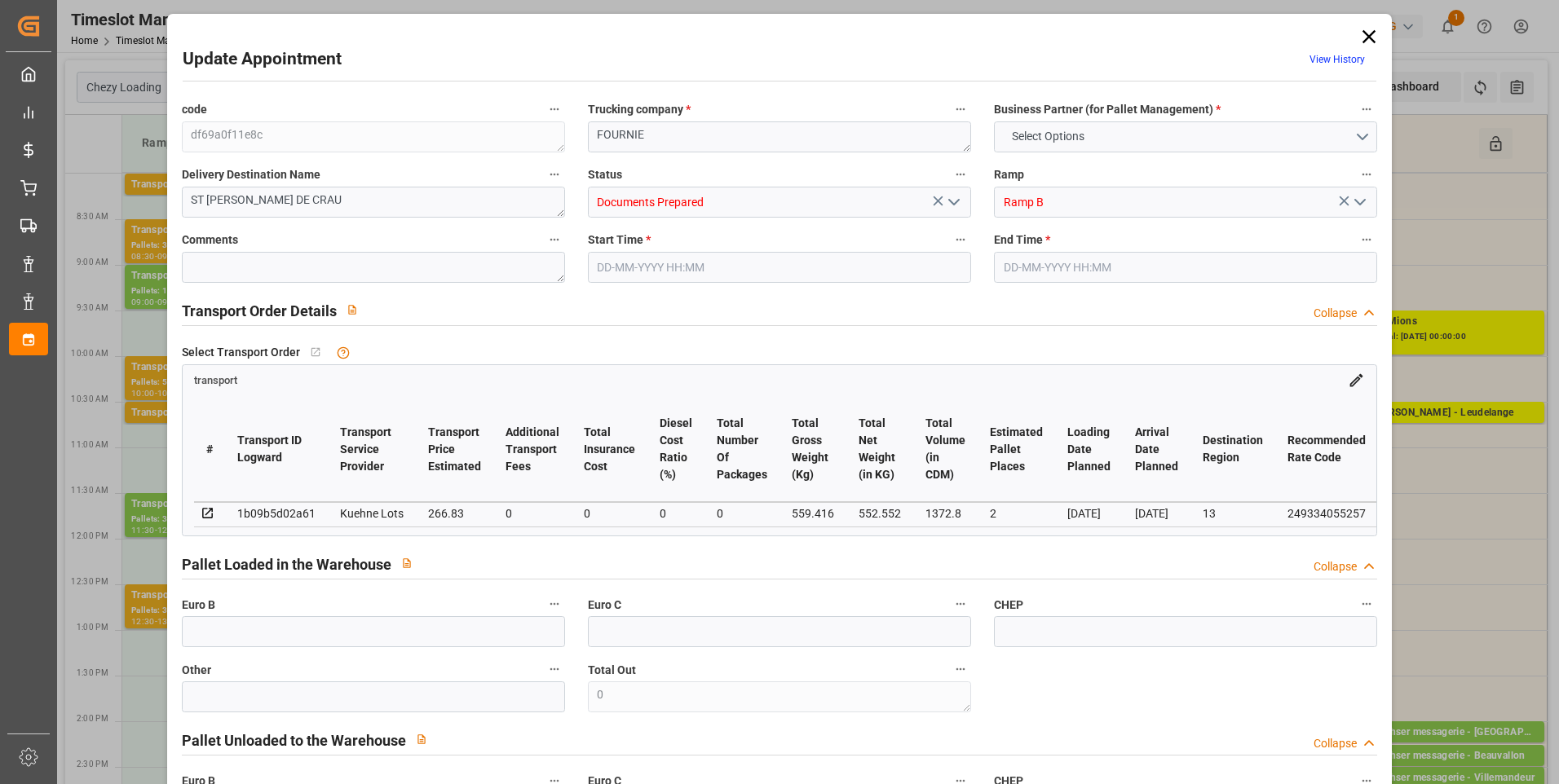
type input "1372.8"
type input "13"
type input "1"
type input "36"
type input "2"
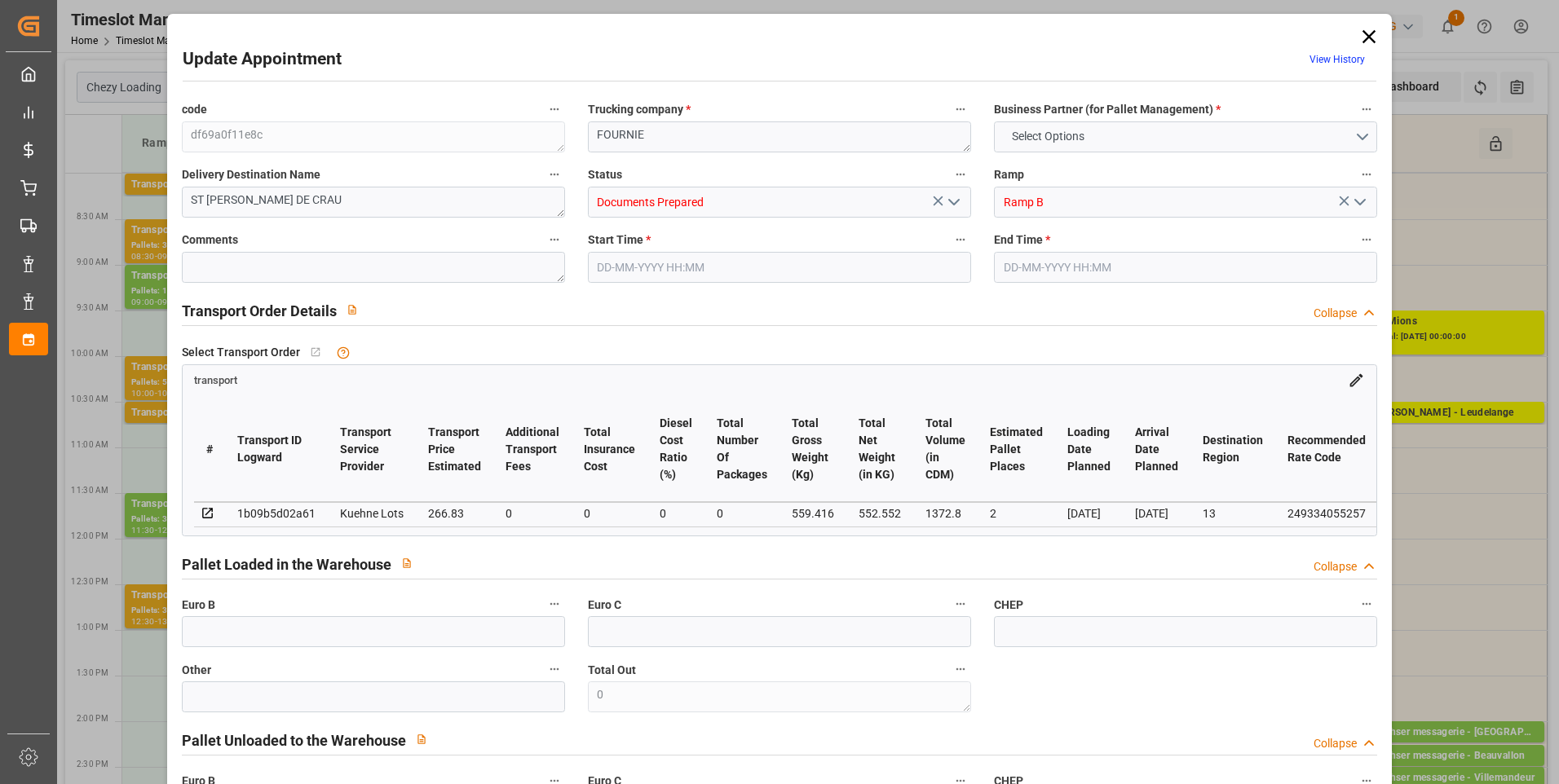
type input "101"
type input "559.416"
type input "0"
type input "4710.8598"
type input "0"
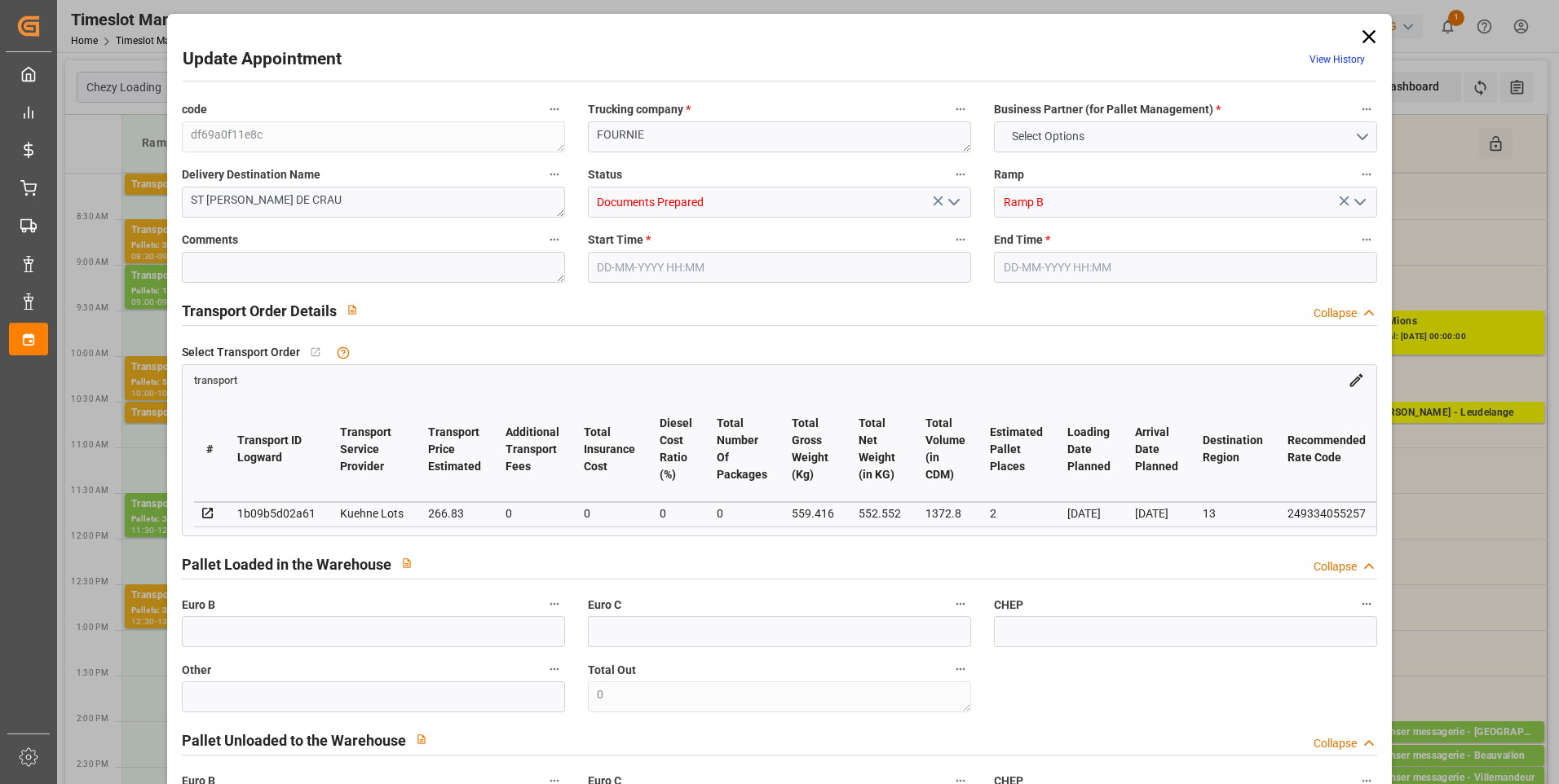
type input "0"
type input "21"
type input "35"
type input "04-09-2025 10:30"
type input "04-09-2025 10:45"
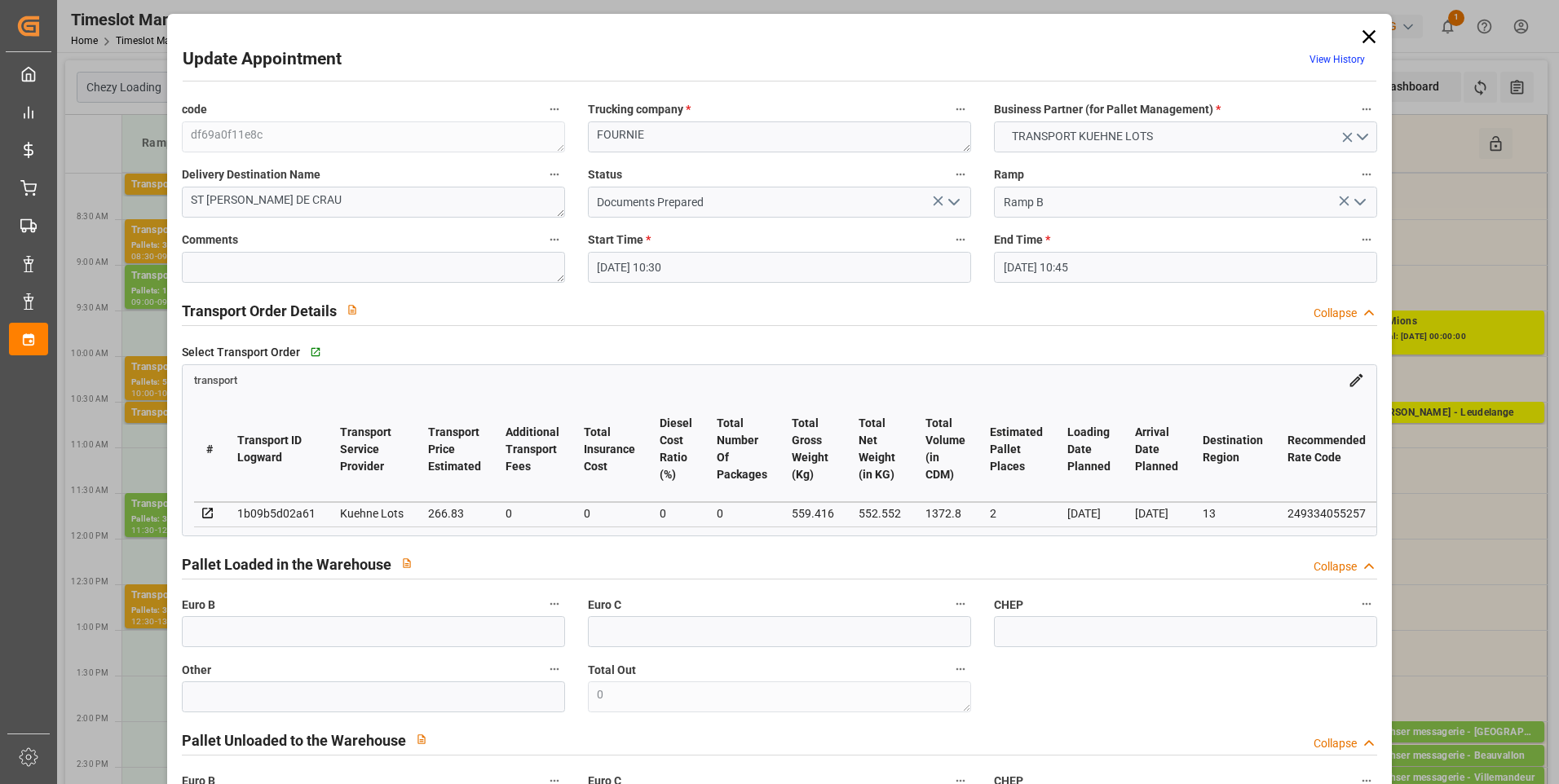
type input "03-09-2025 13:20"
type input "03-09-2025 11:24"
type input "09-09-2025"
type input "[DATE]"
click at [951, 204] on polyline "open menu" at bounding box center [954, 202] width 10 height 5
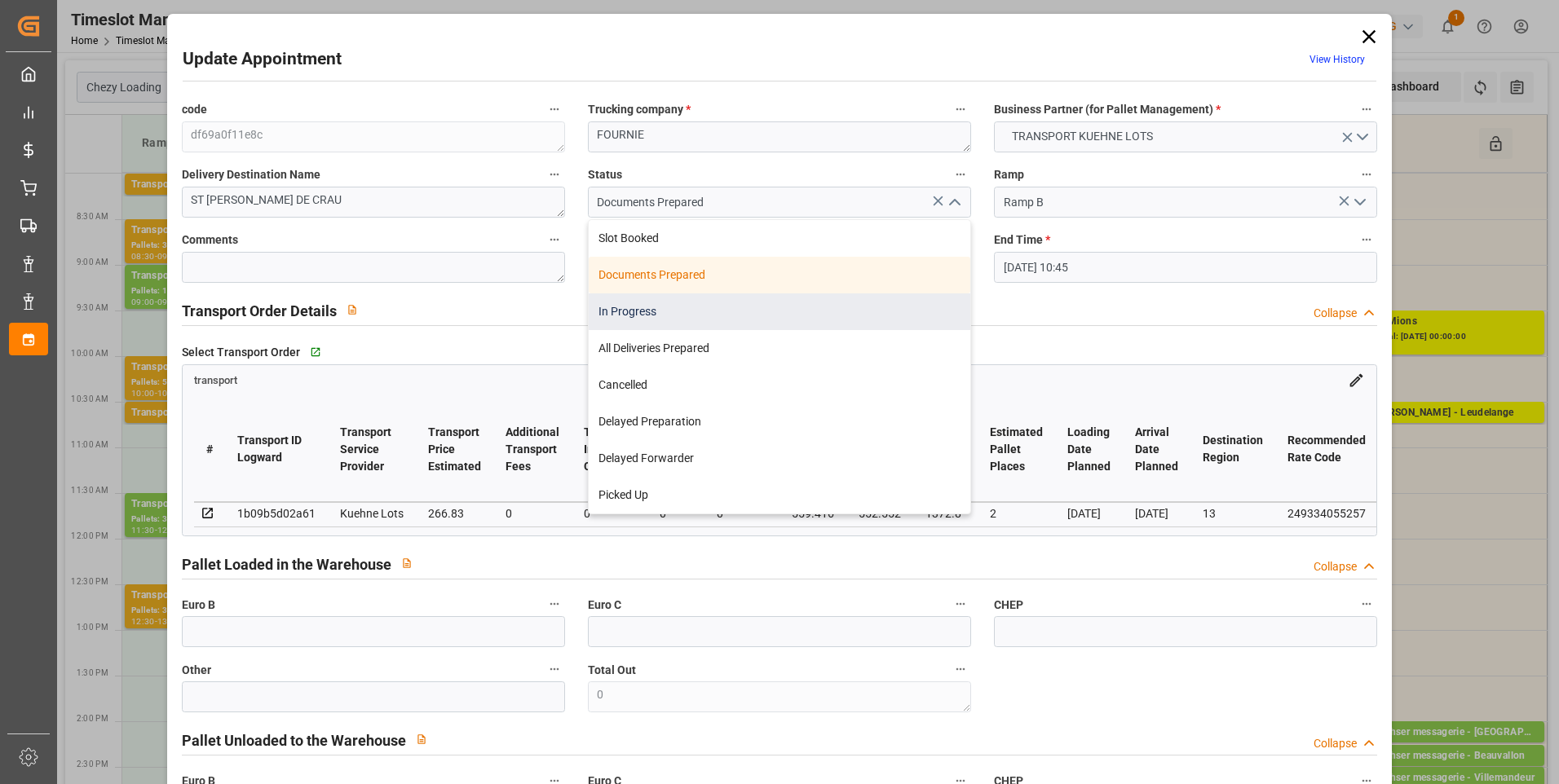
click at [697, 301] on div "In Progress" at bounding box center [780, 312] width 382 height 36
type input "In Progress"
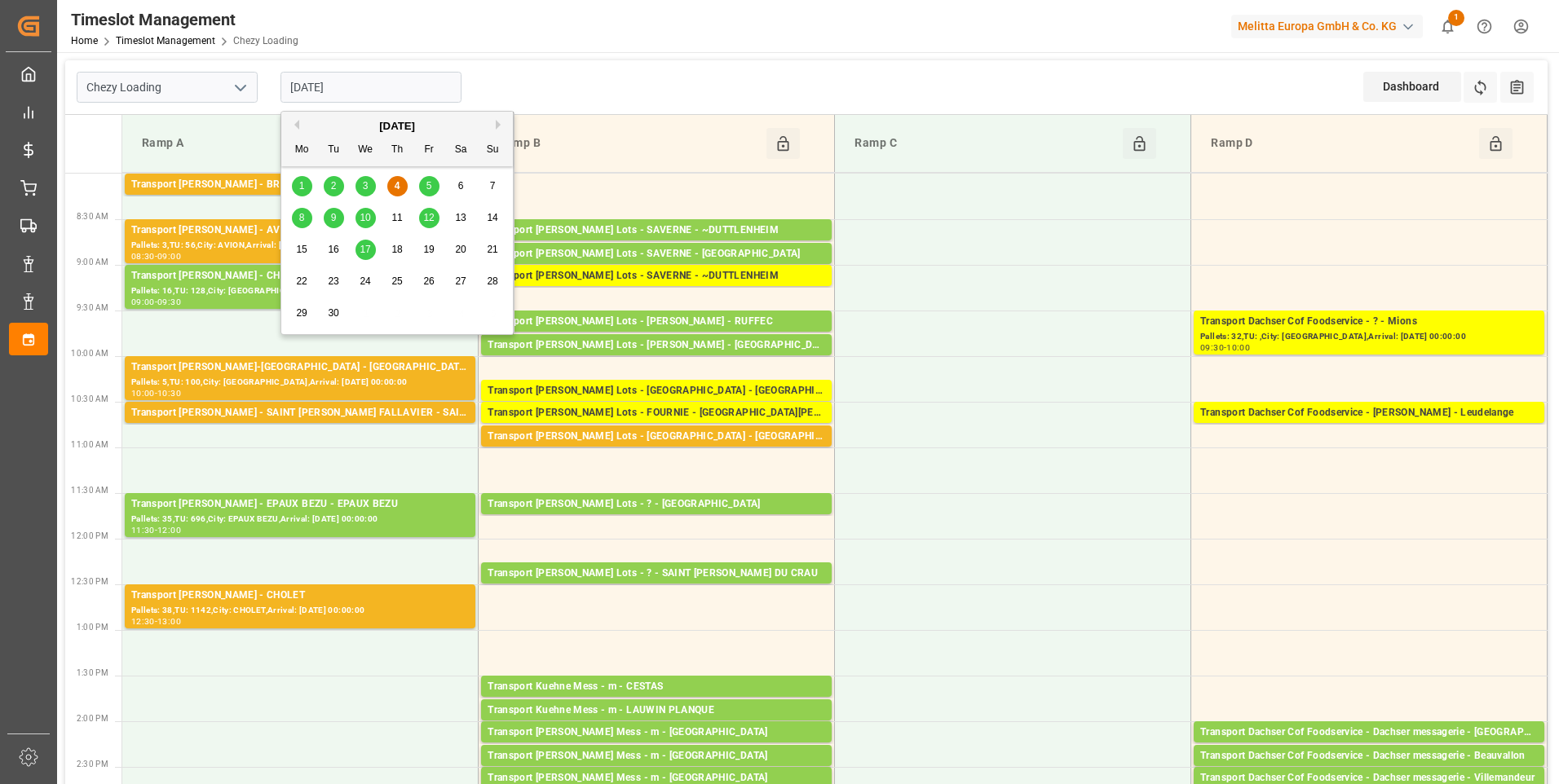
click at [402, 93] on input "04-09-2025" at bounding box center [371, 87] width 181 height 31
click at [425, 189] on div "5" at bounding box center [429, 187] width 20 height 19
type input "05-09-2025"
